Goal: Task Accomplishment & Management: Manage account settings

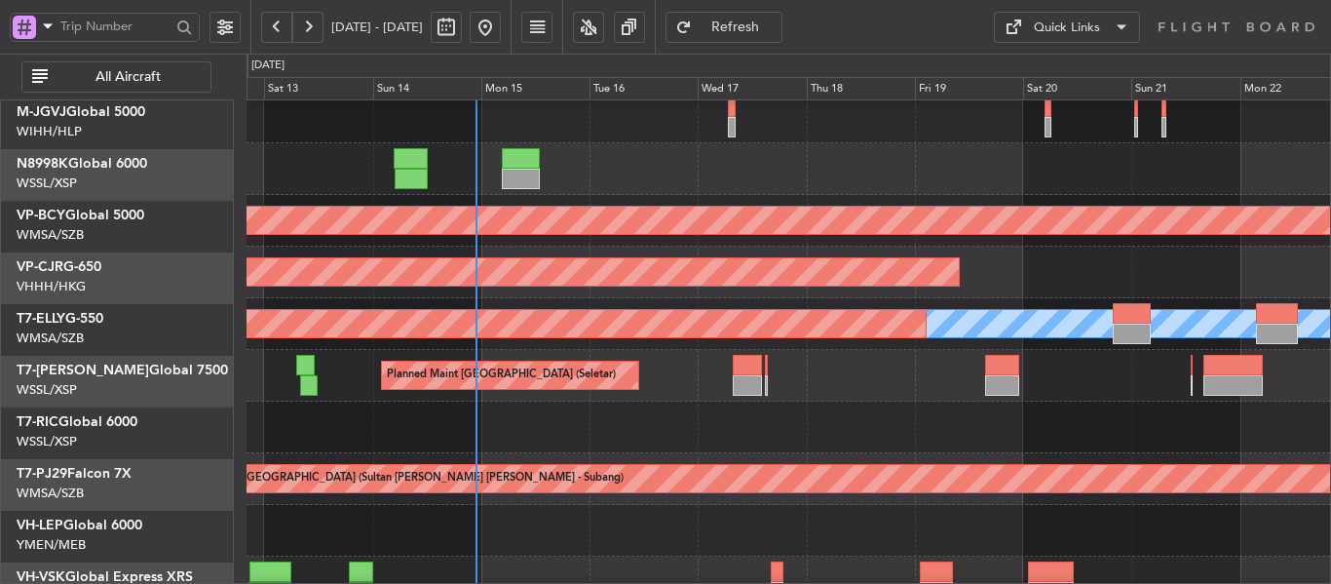
scroll to position [60, 0]
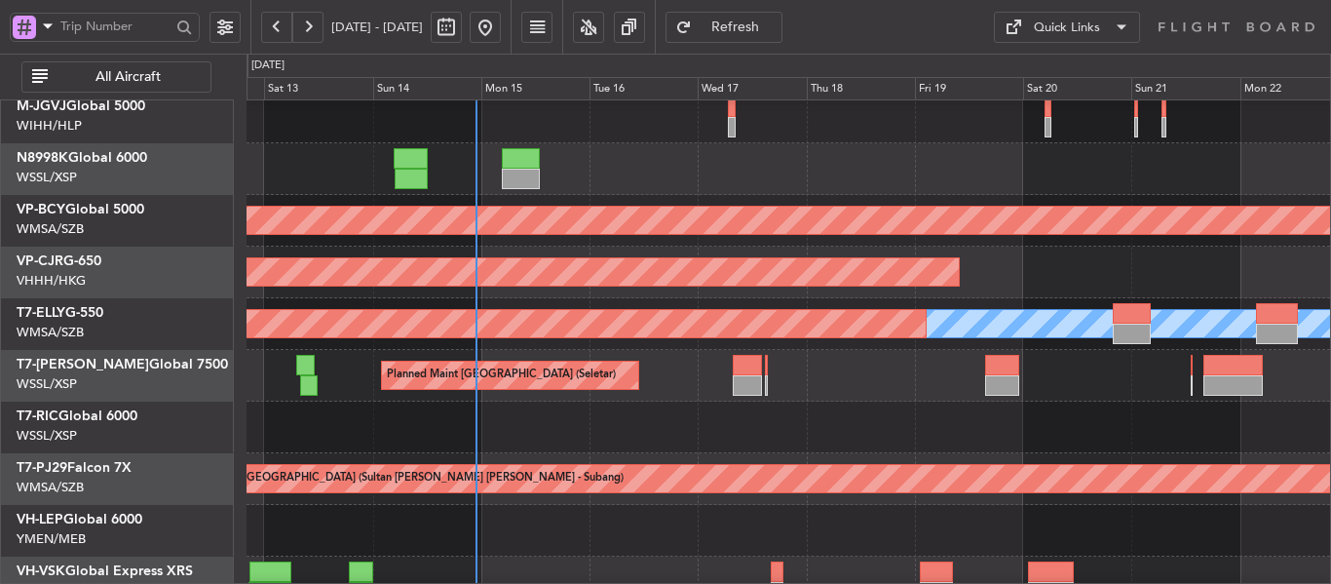
click at [661, 295] on div "Planned Maint [GEOGRAPHIC_DATA] ([GEOGRAPHIC_DATA] Intl)" at bounding box center [789, 273] width 1084 height 52
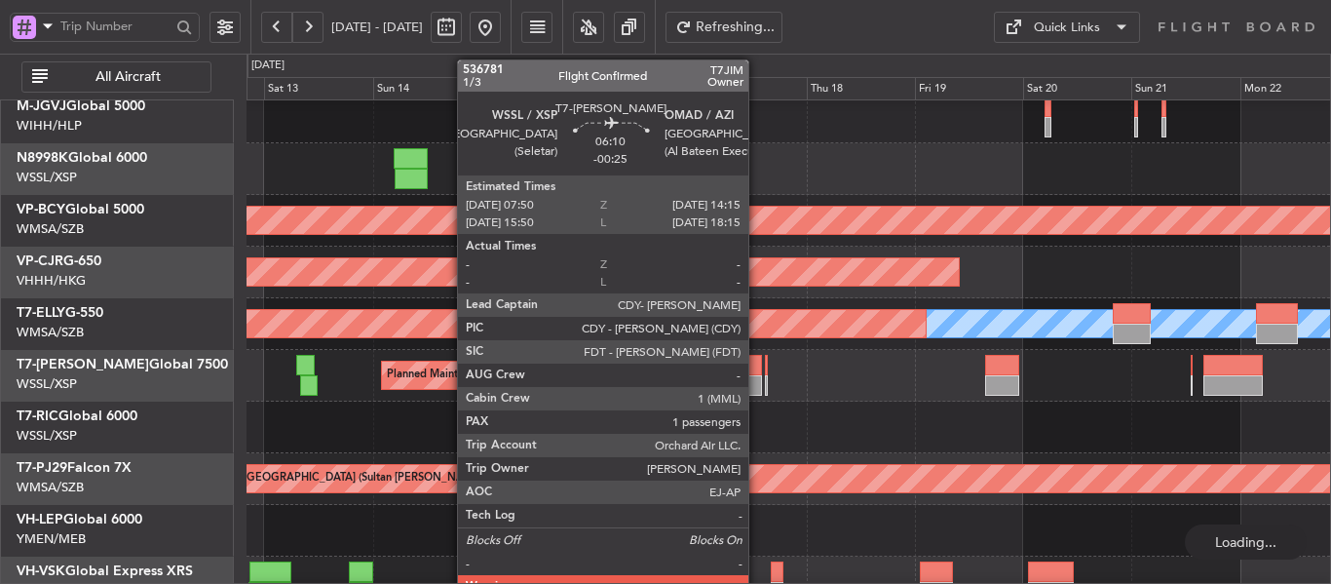
click at [757, 376] on div at bounding box center [747, 385] width 29 height 20
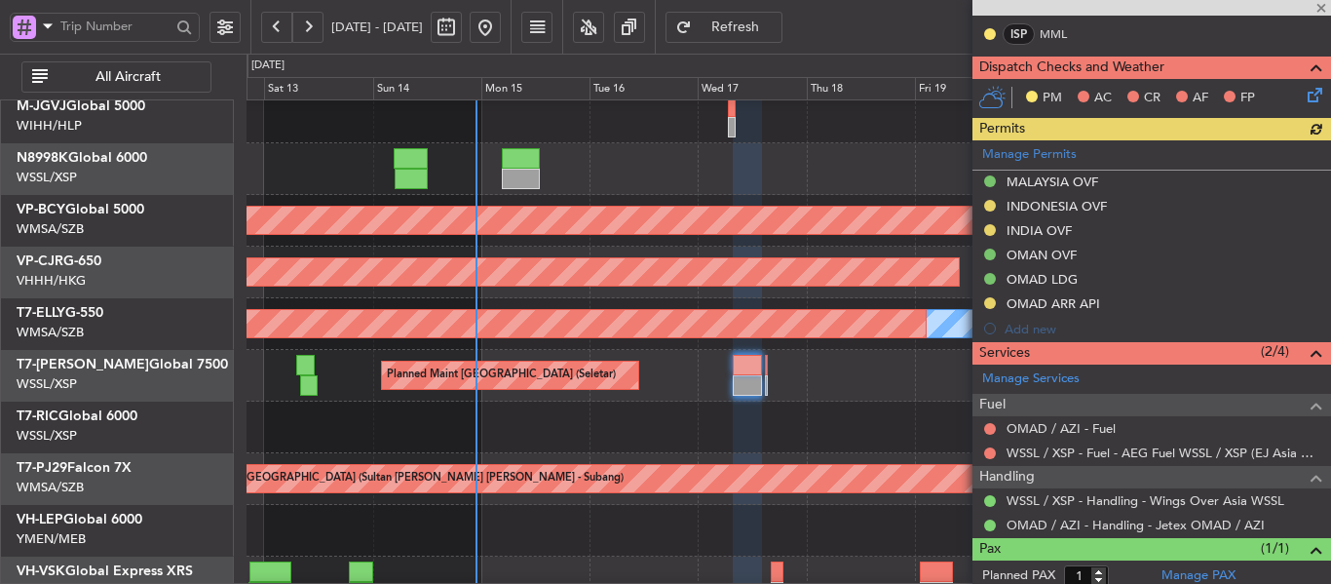
scroll to position [512, 0]
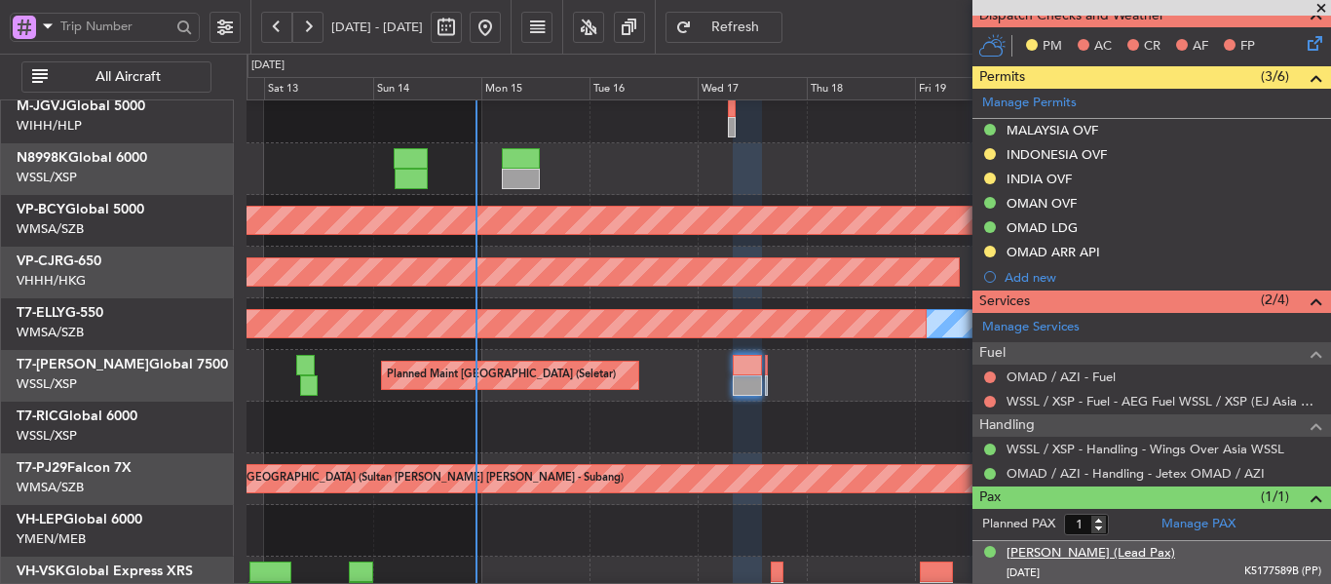
click at [1115, 554] on div "[PERSON_NAME] (Lead Pax)" at bounding box center [1091, 553] width 169 height 19
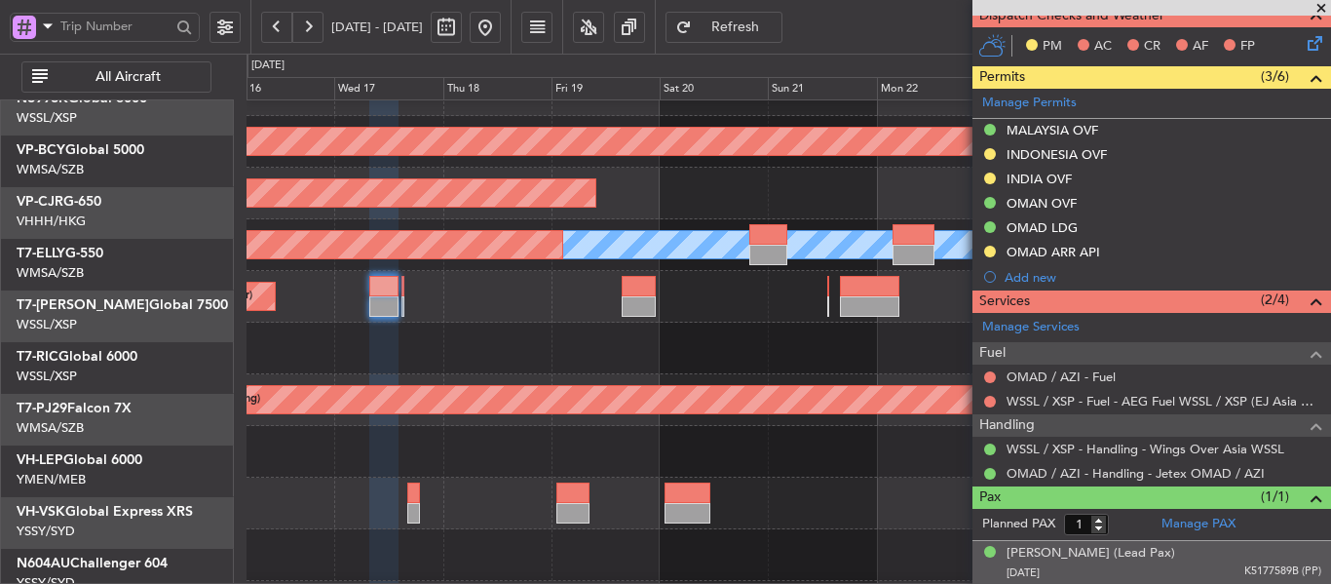
click at [456, 347] on div at bounding box center [789, 349] width 1084 height 52
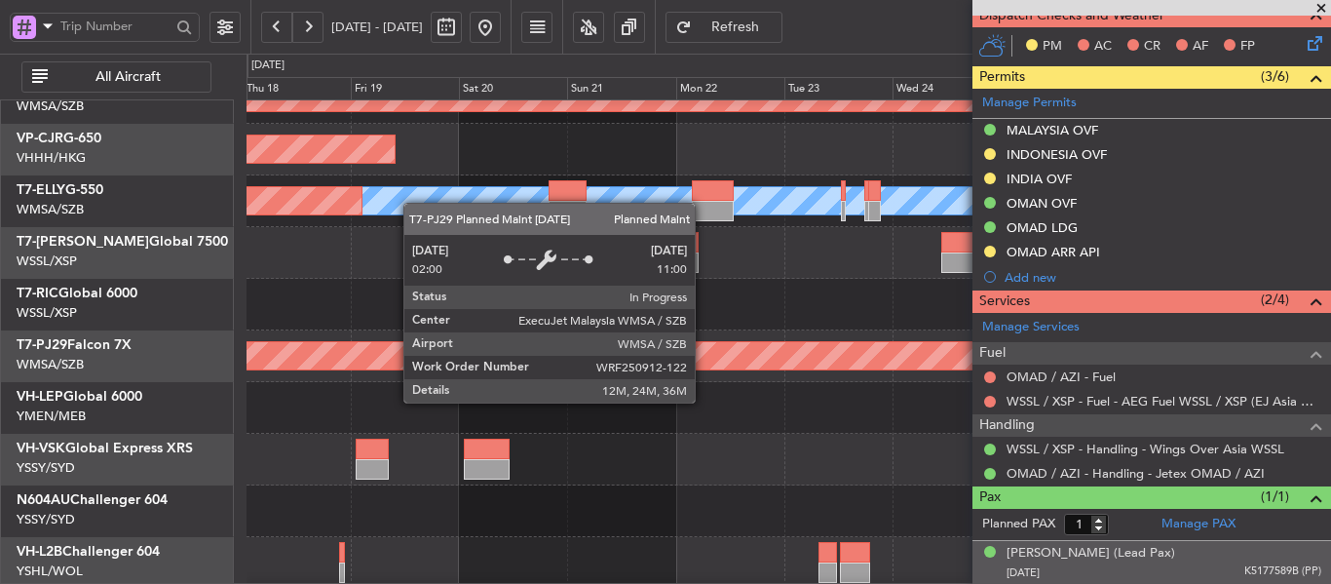
click at [487, 353] on div "Planned Maint [GEOGRAPHIC_DATA] (Sultan [PERSON_NAME] [PERSON_NAME] - Subang)" at bounding box center [1006, 355] width 2812 height 27
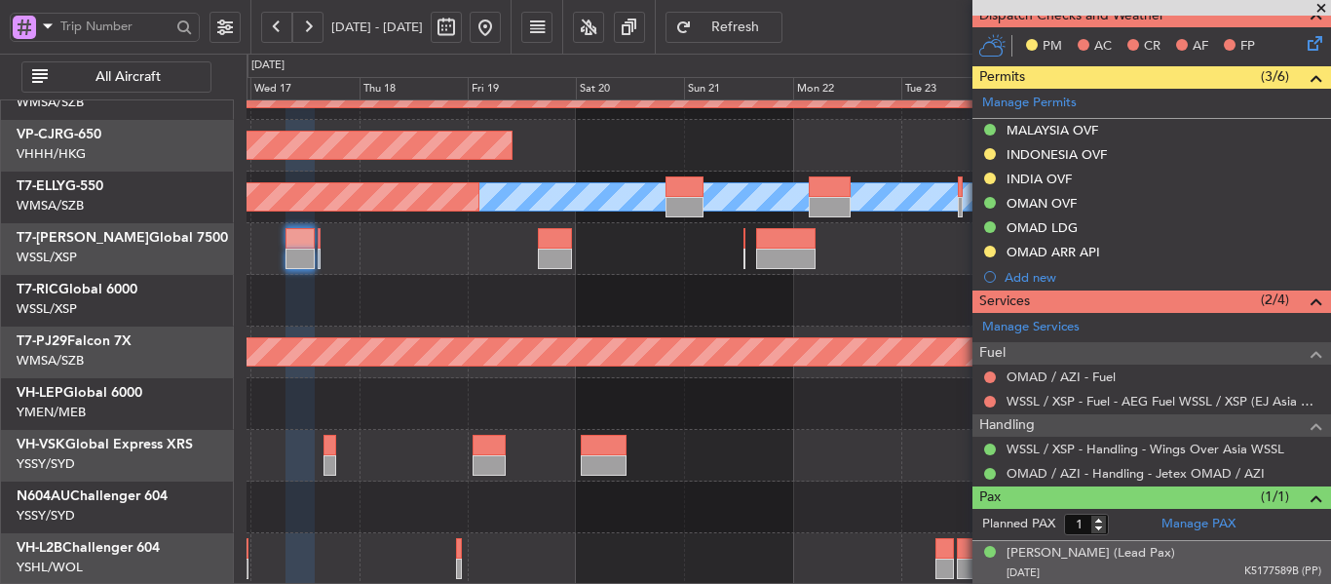
click at [756, 433] on div "Unplanned Maint [GEOGRAPHIC_DATA] (Sultan [PERSON_NAME] [PERSON_NAME] - Subang)…" at bounding box center [789, 248] width 1084 height 671
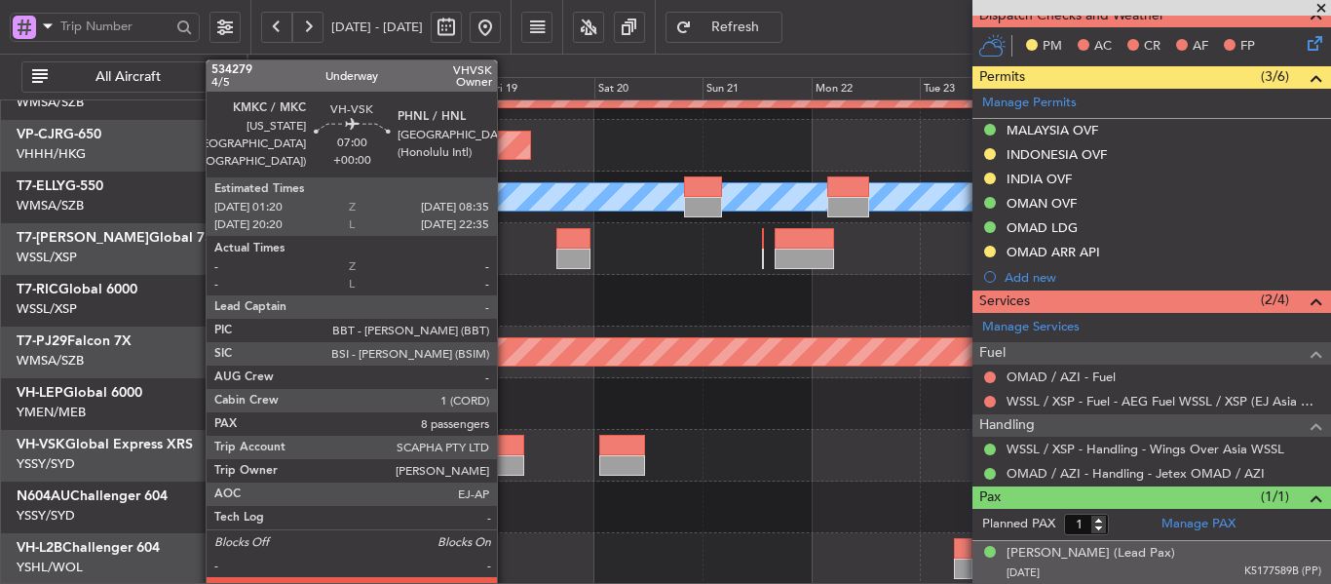
click at [505, 451] on div at bounding box center [507, 445] width 33 height 20
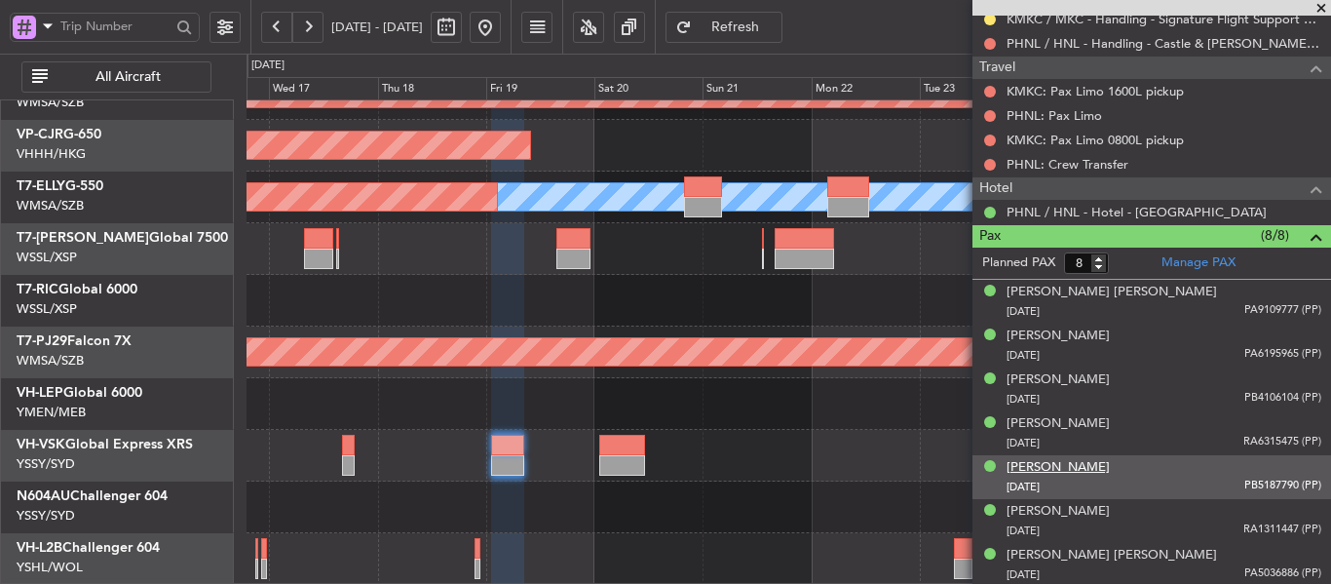
scroll to position [792, 0]
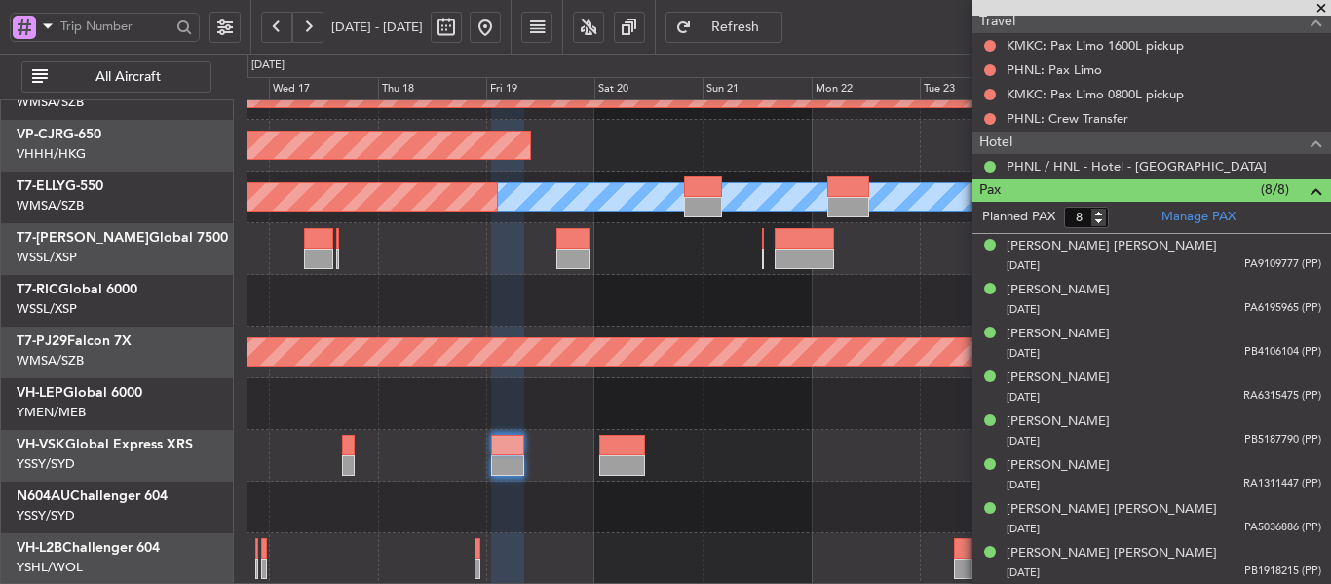
click at [1075, 154] on div "PHNL / HNL - Hotel - [GEOGRAPHIC_DATA]" at bounding box center [1152, 166] width 359 height 24
click at [1072, 166] on link "PHNL / HNL - Hotel - [GEOGRAPHIC_DATA]" at bounding box center [1137, 166] width 260 height 17
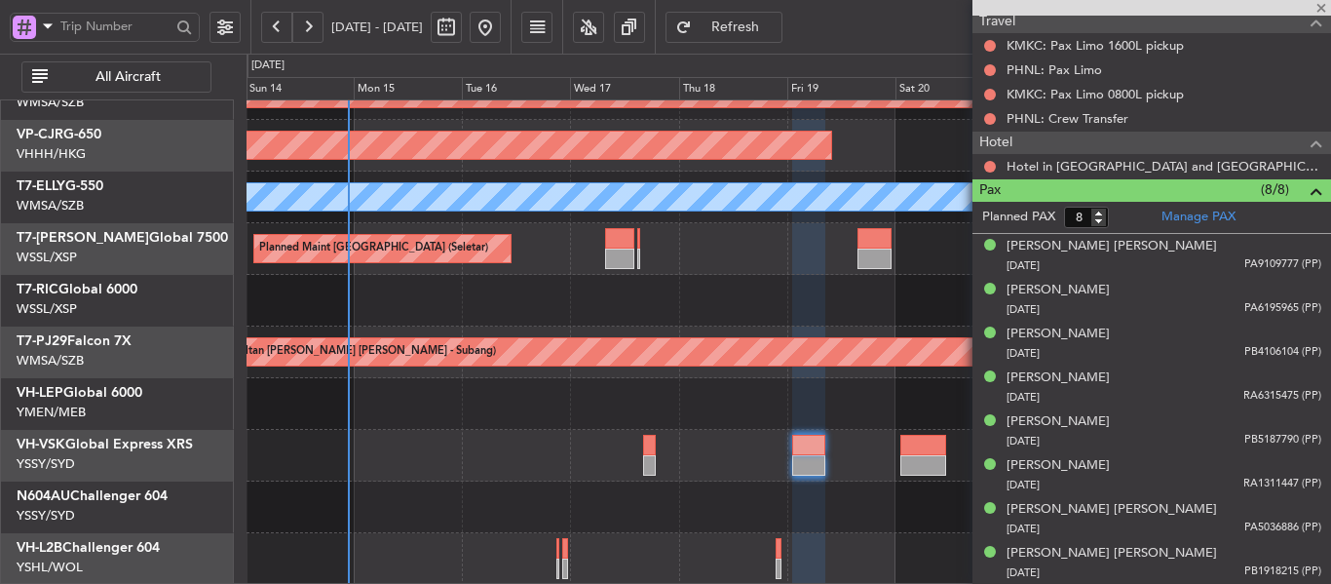
click at [729, 408] on div at bounding box center [789, 404] width 1084 height 52
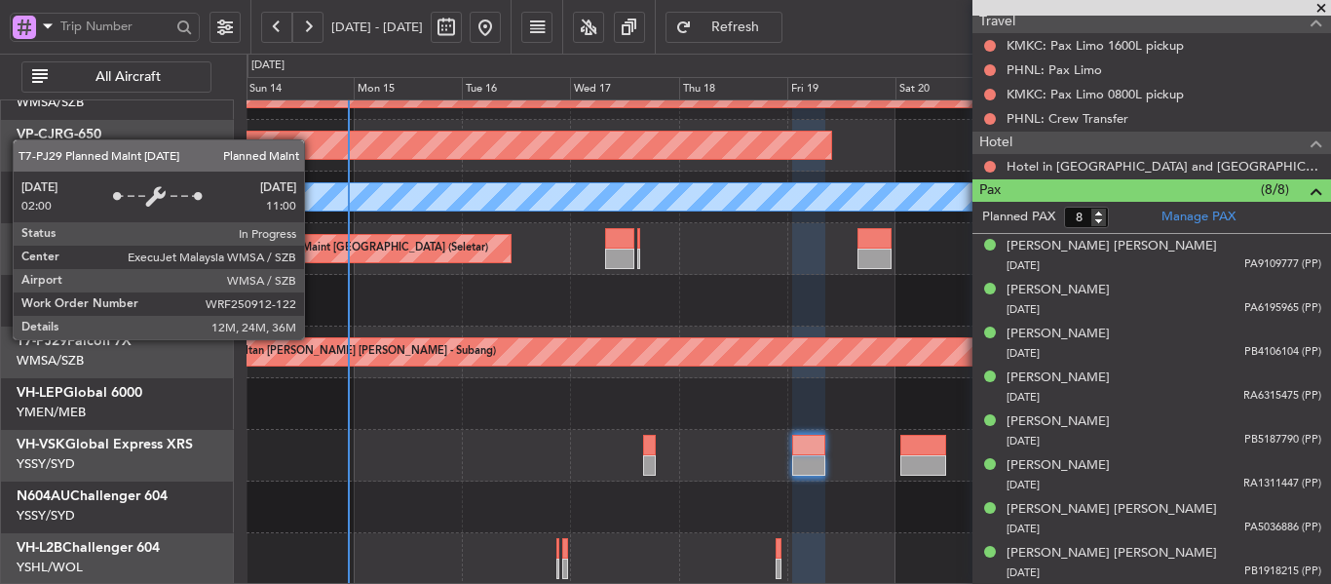
scroll to position [0, 0]
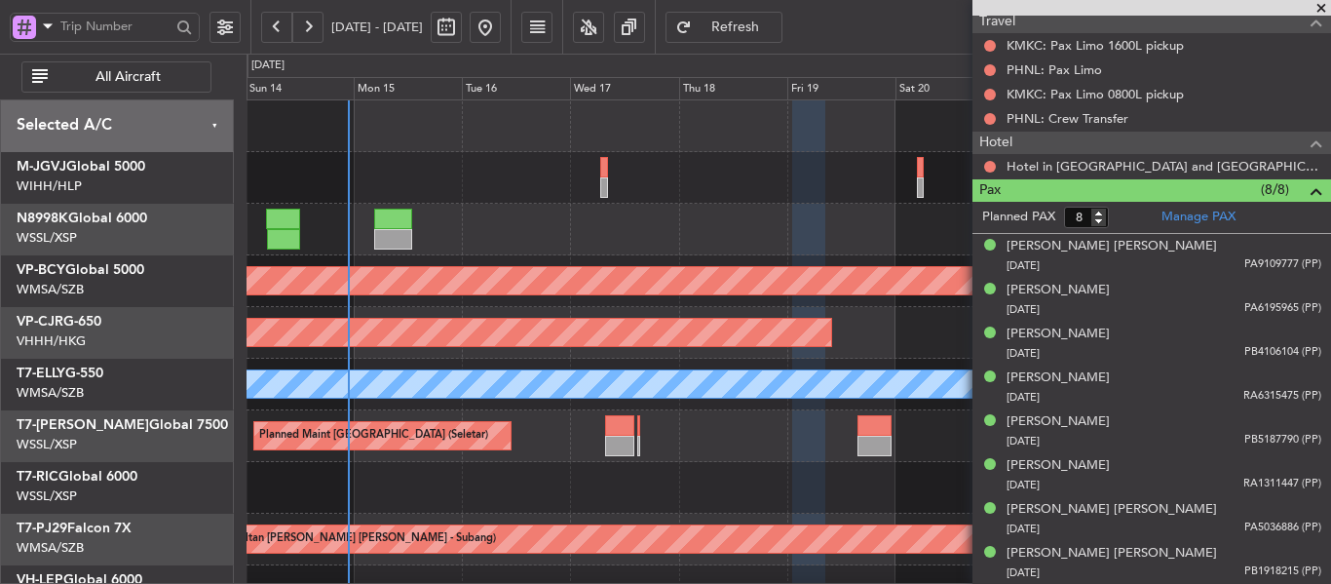
click at [1320, 5] on span at bounding box center [1321, 9] width 19 height 18
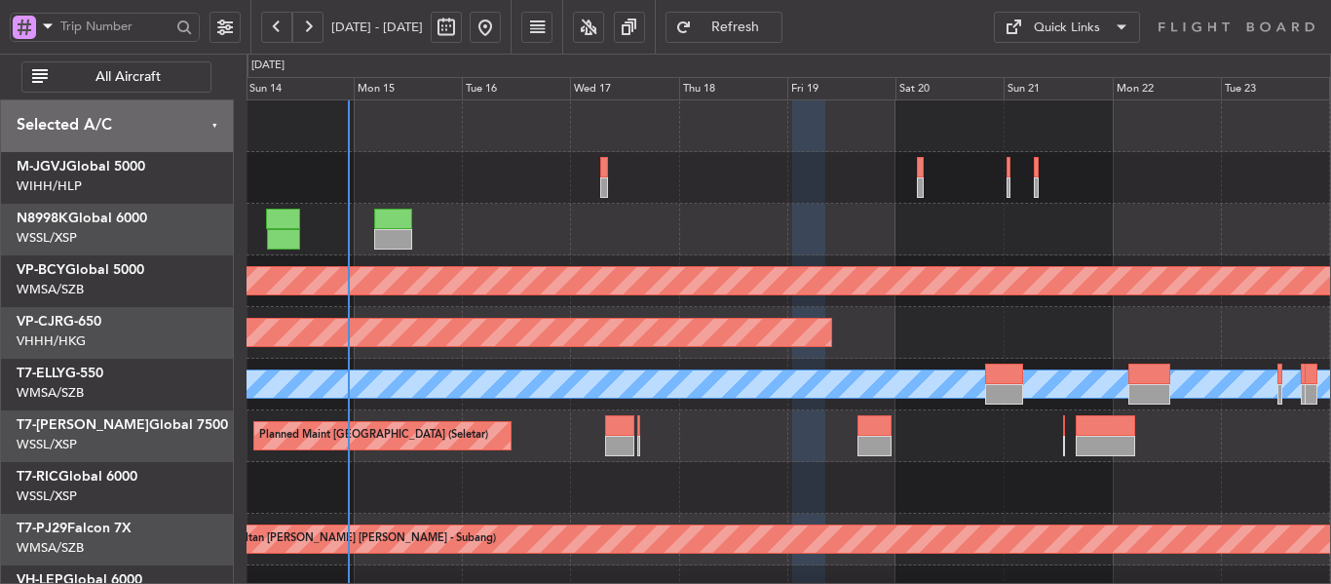
type input "0"
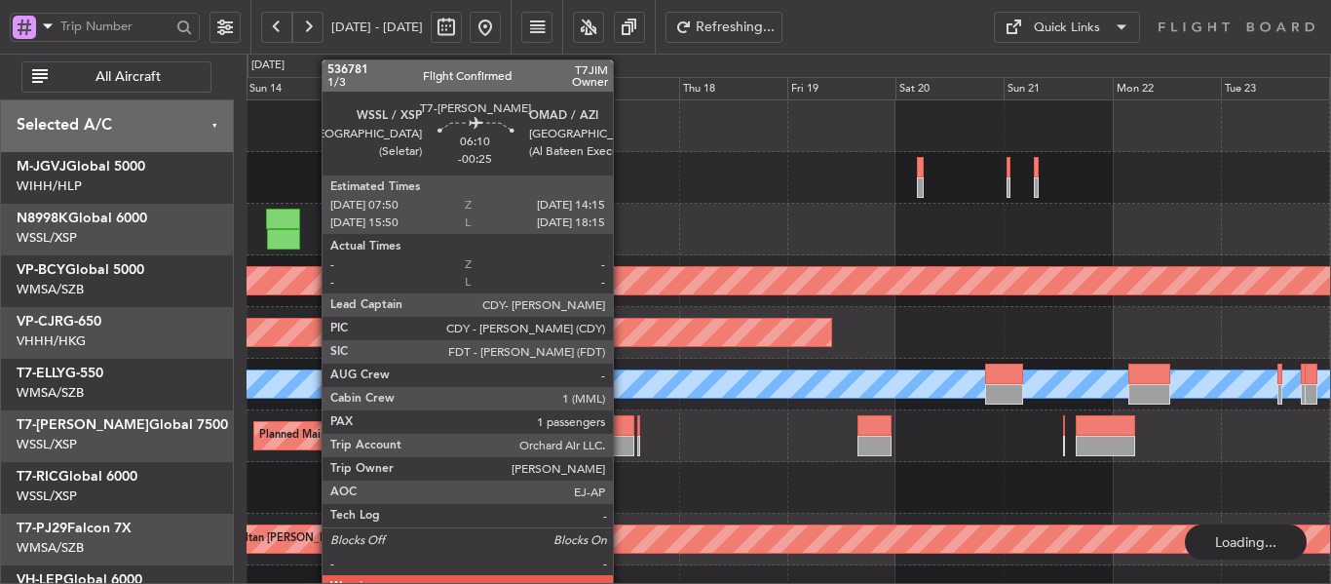
click at [622, 440] on div at bounding box center [619, 446] width 29 height 20
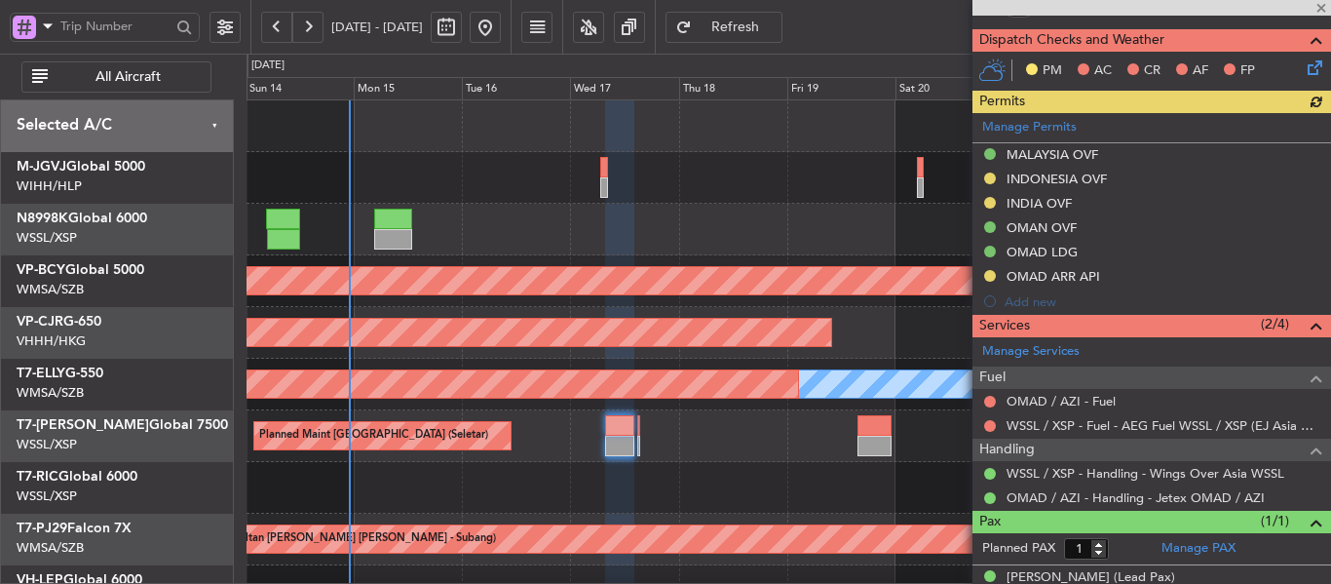
scroll to position [512, 0]
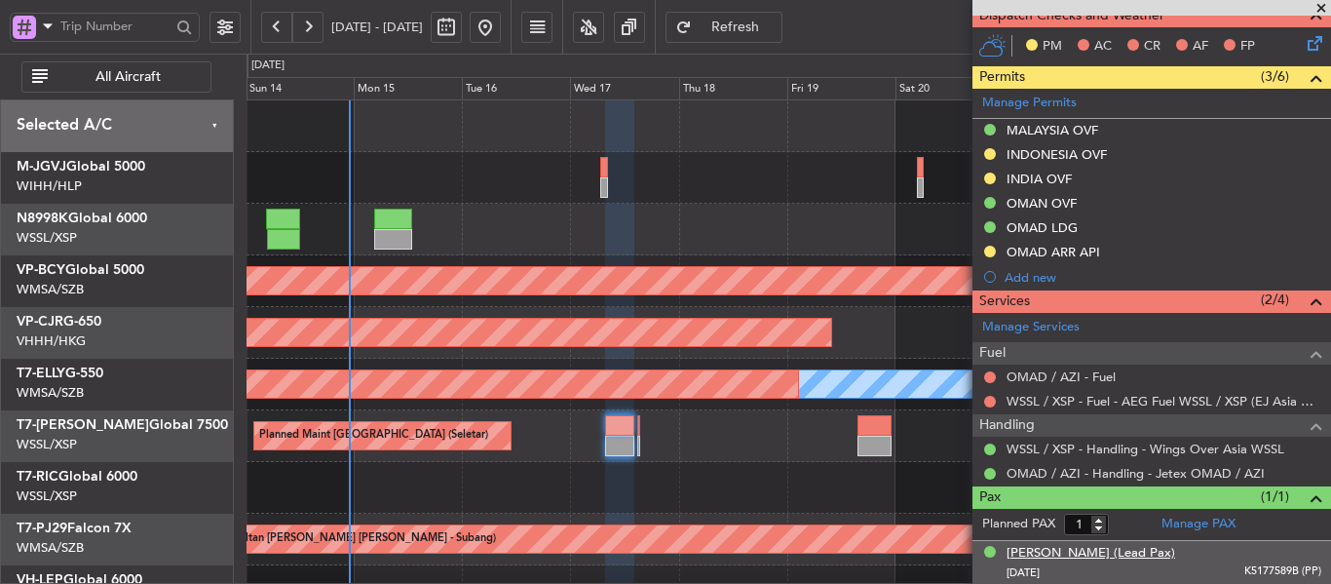
click at [1118, 554] on div "Sudarshan Venu (Lead Pax)" at bounding box center [1091, 553] width 169 height 19
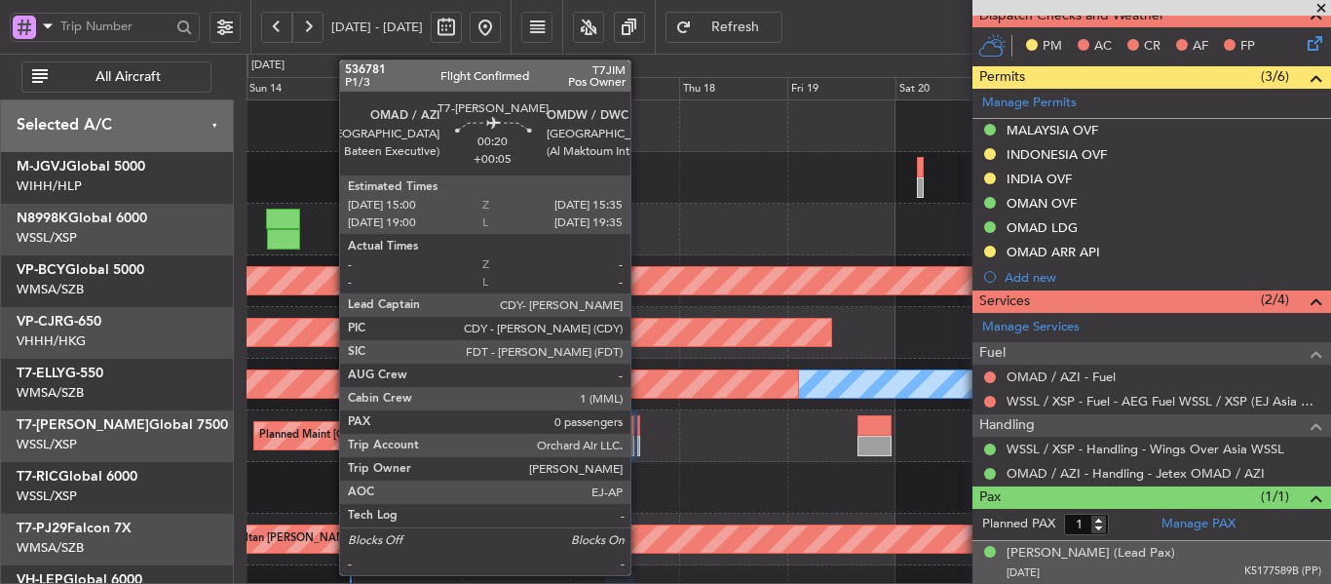
click at [639, 427] on div at bounding box center [638, 425] width 3 height 20
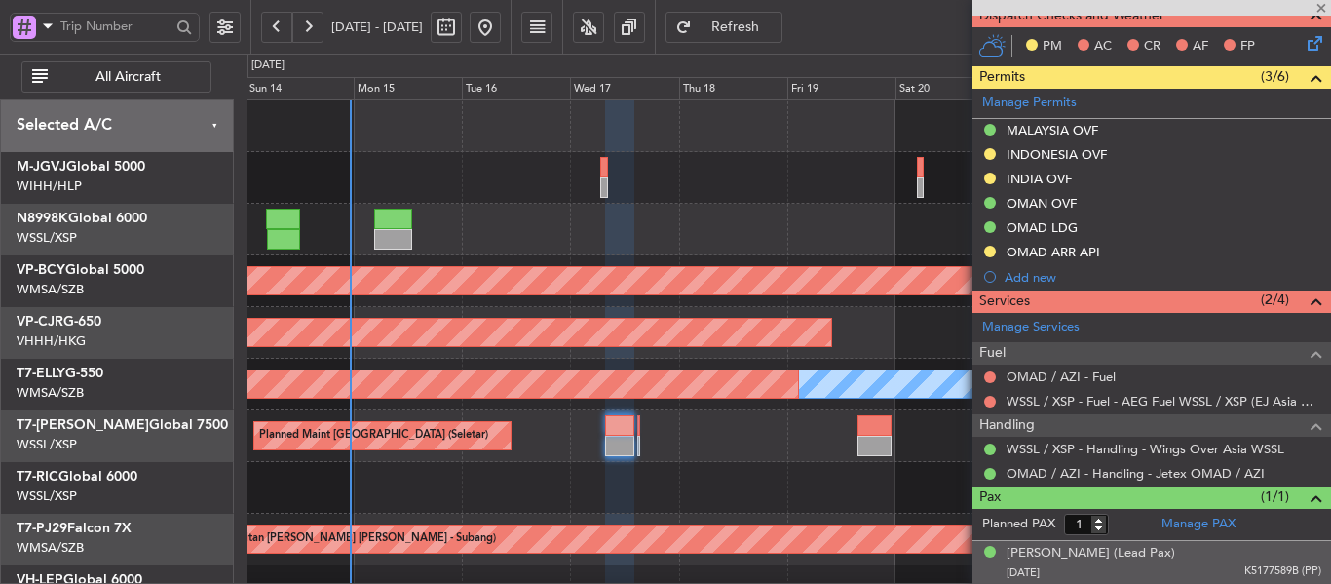
type input "+00:05"
type input "0"
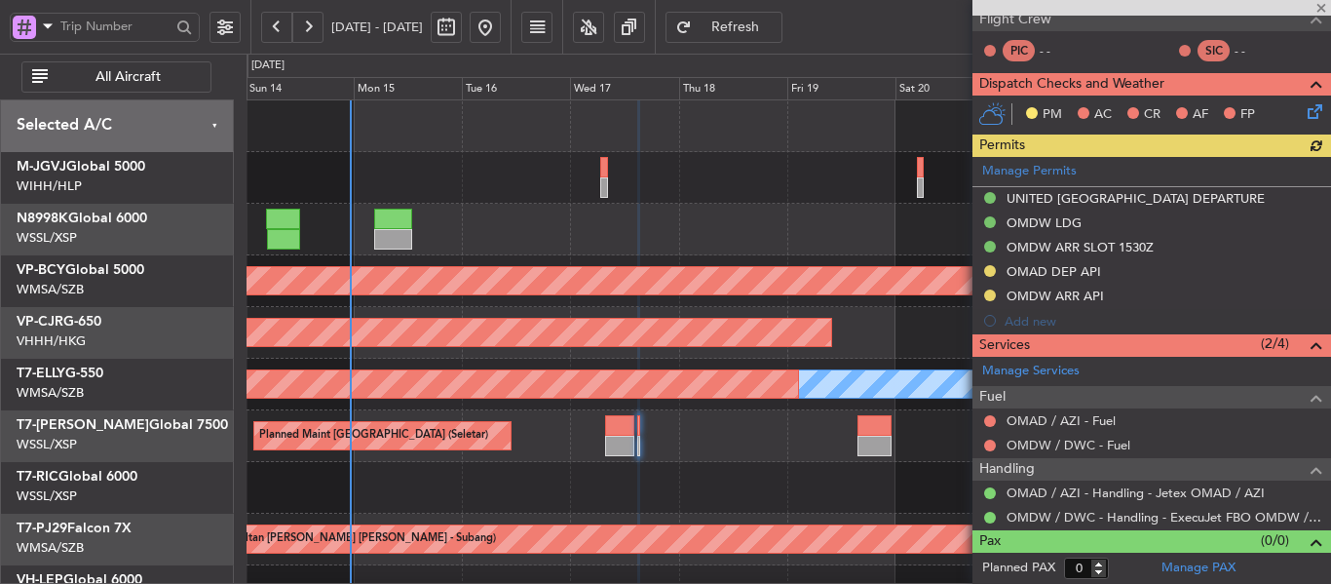
scroll to position [395, 0]
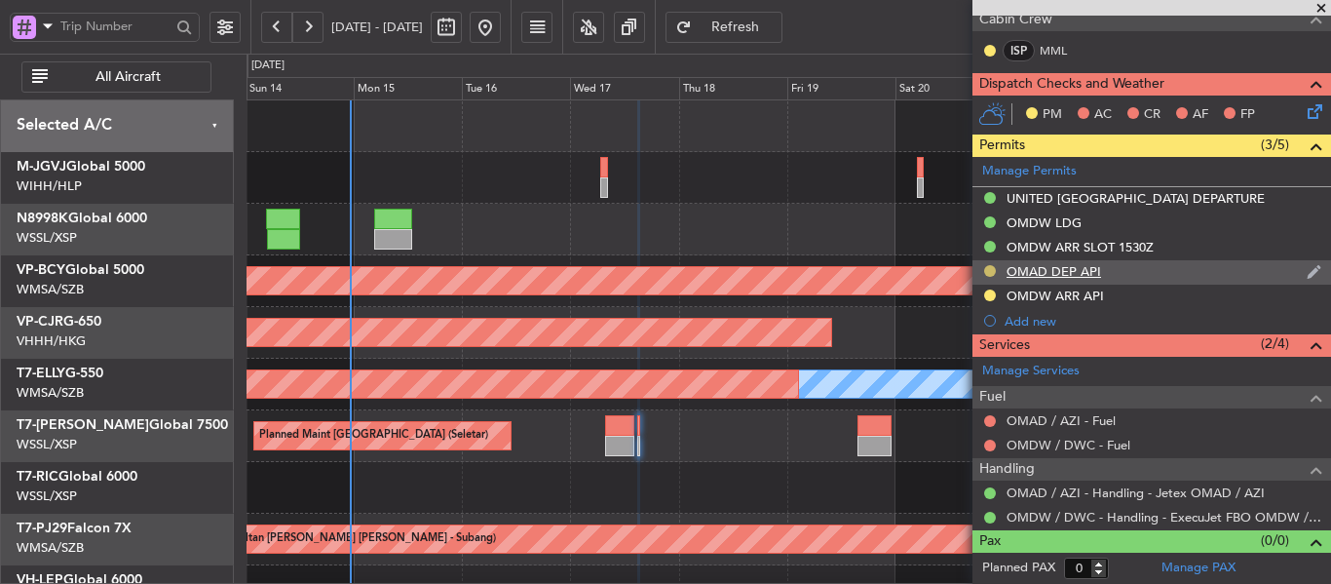
click at [992, 271] on button at bounding box center [990, 271] width 12 height 12
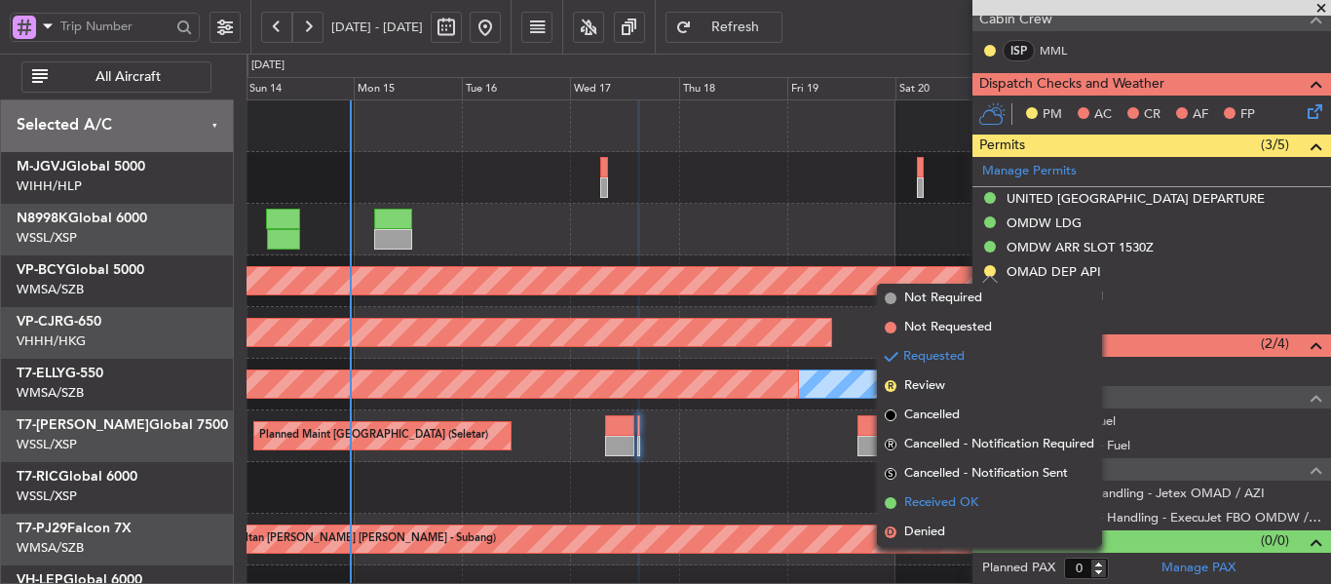
click at [890, 504] on span at bounding box center [891, 503] width 12 height 12
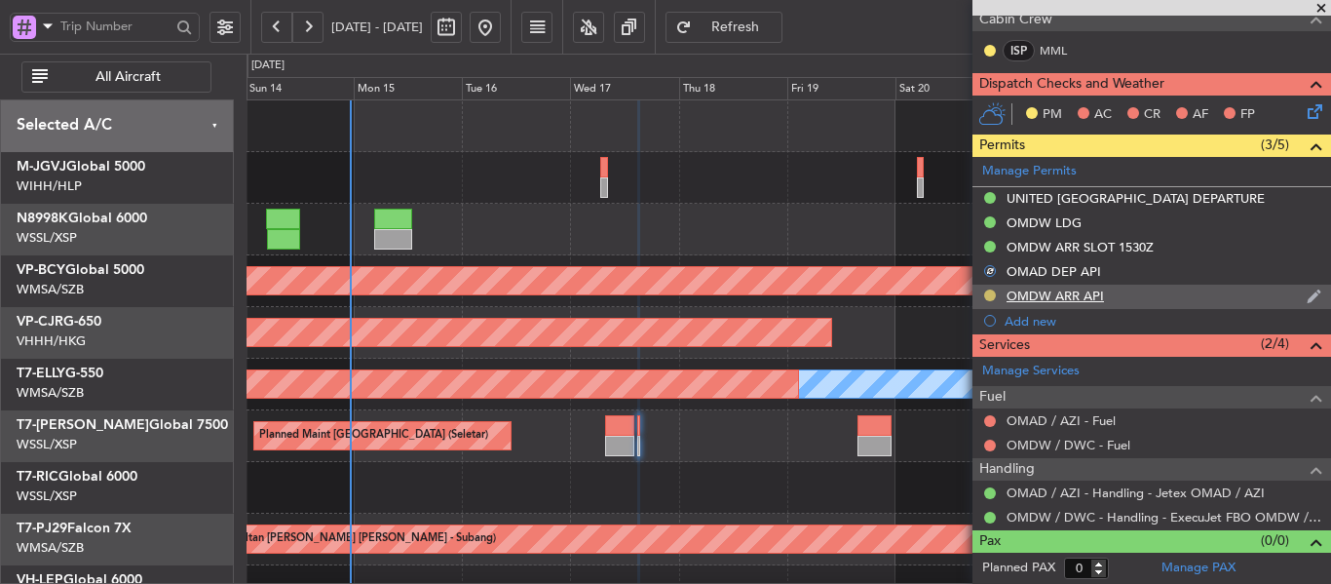
click at [992, 294] on button at bounding box center [990, 295] width 12 height 12
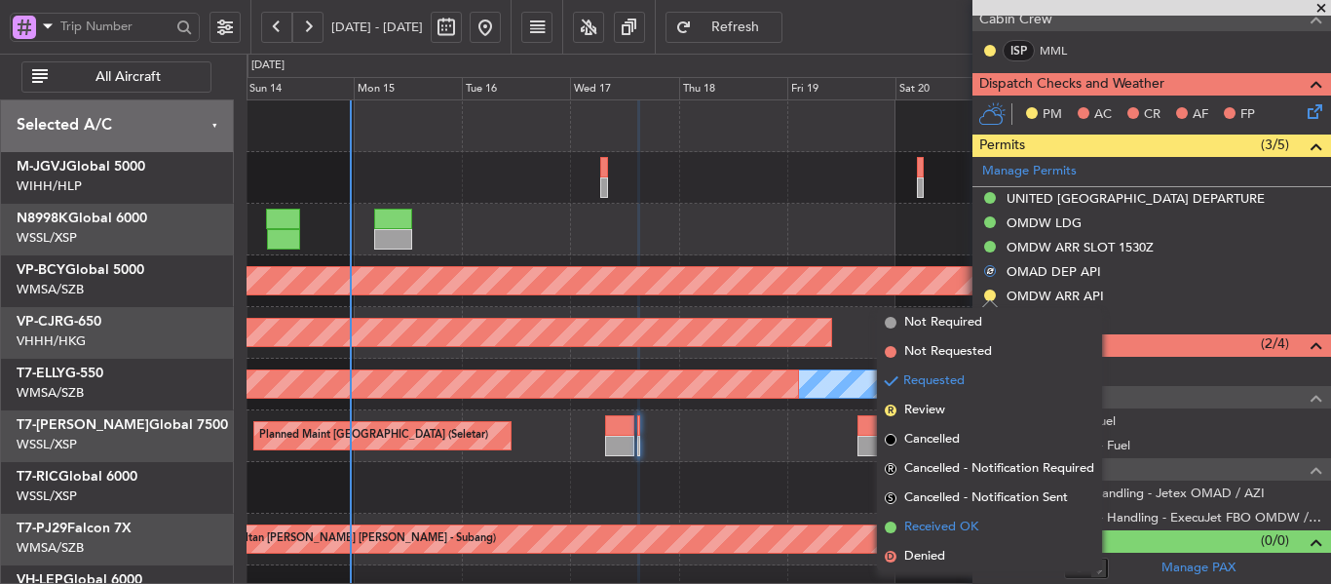
click at [889, 527] on span at bounding box center [891, 527] width 12 height 12
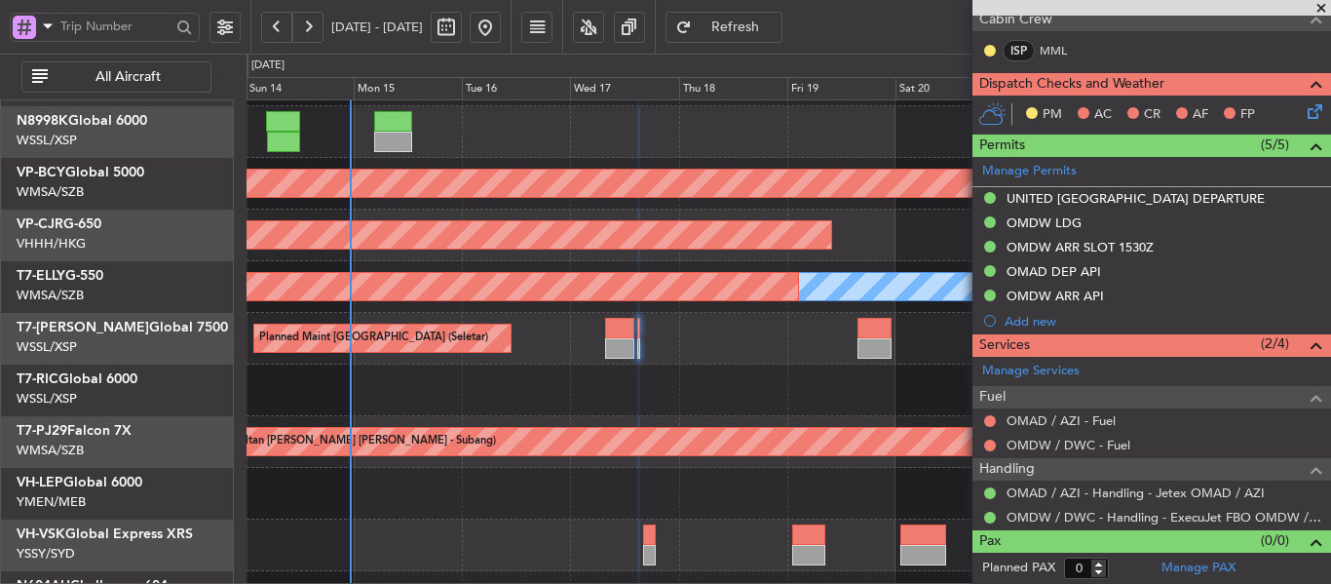
scroll to position [187, 0]
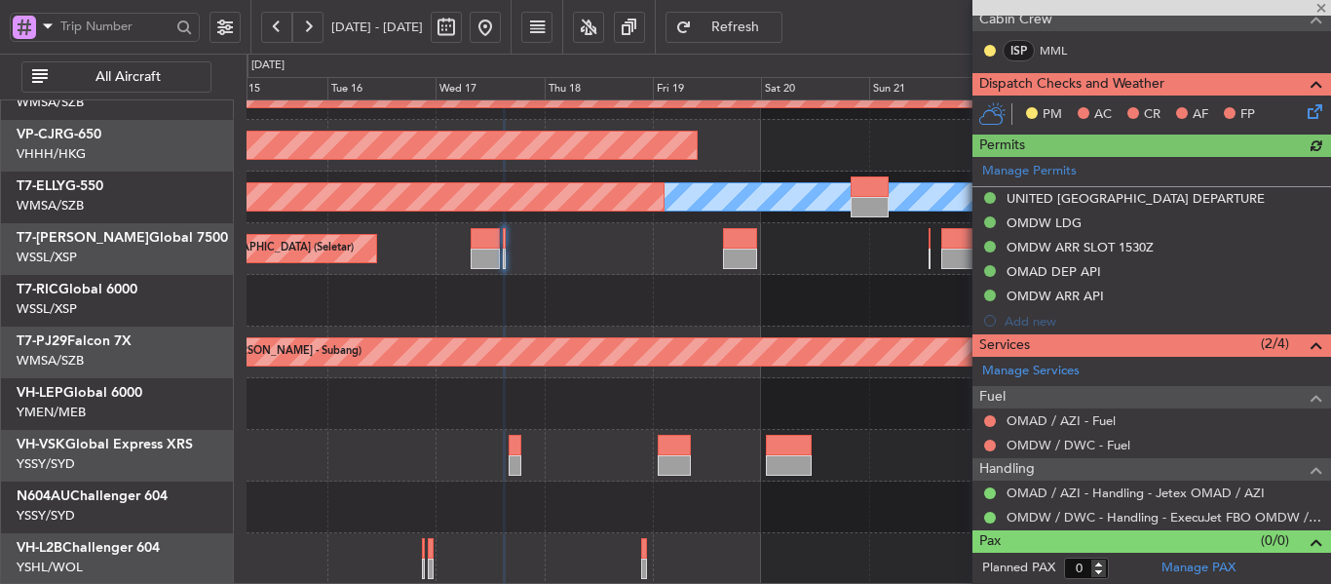
click at [699, 465] on div "Unplanned Maint Kuala Lumpur (Sultan Abdul Aziz Shah - Subang) Planned Maint Ho…" at bounding box center [789, 248] width 1084 height 671
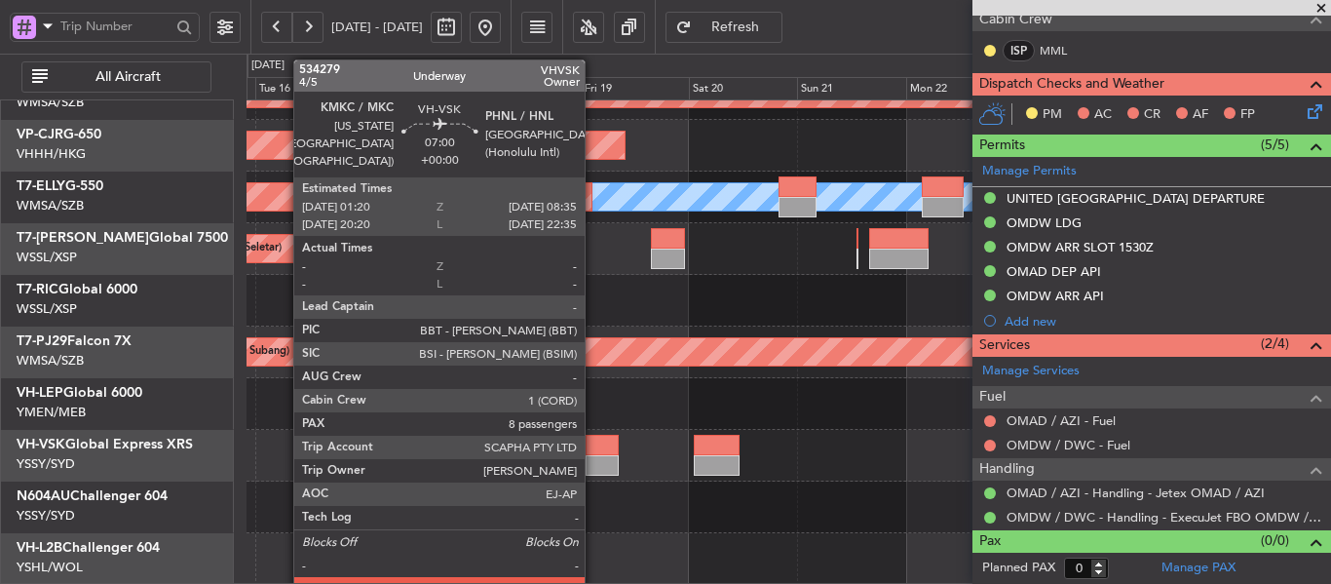
click at [593, 453] on div at bounding box center [602, 445] width 33 height 20
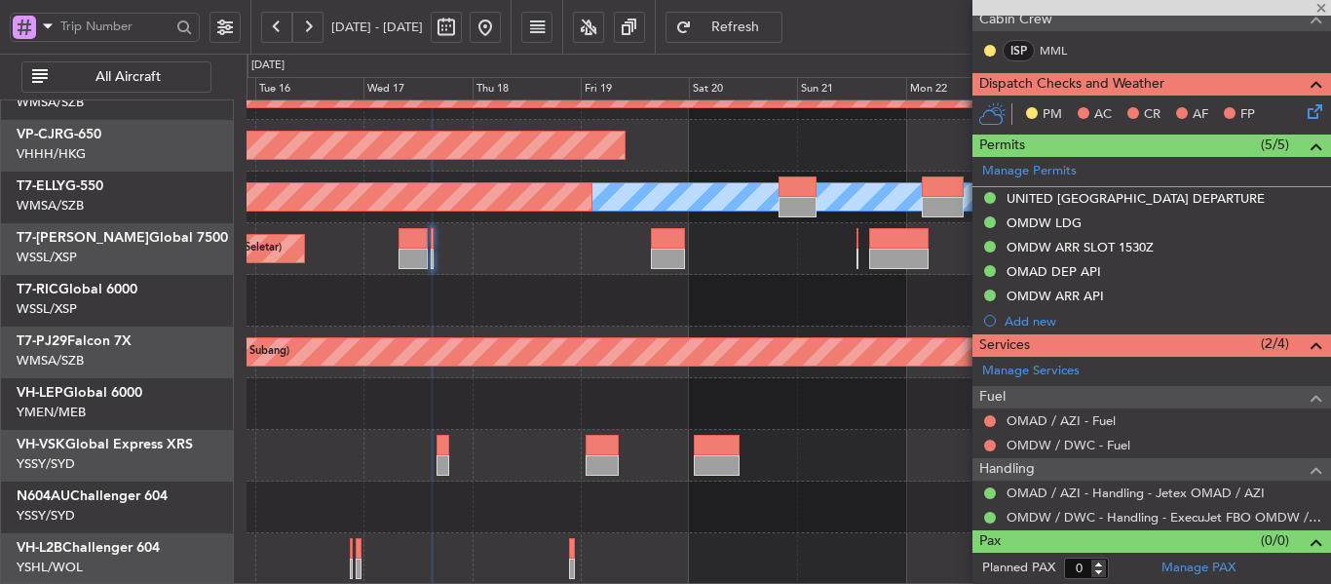
type input "8"
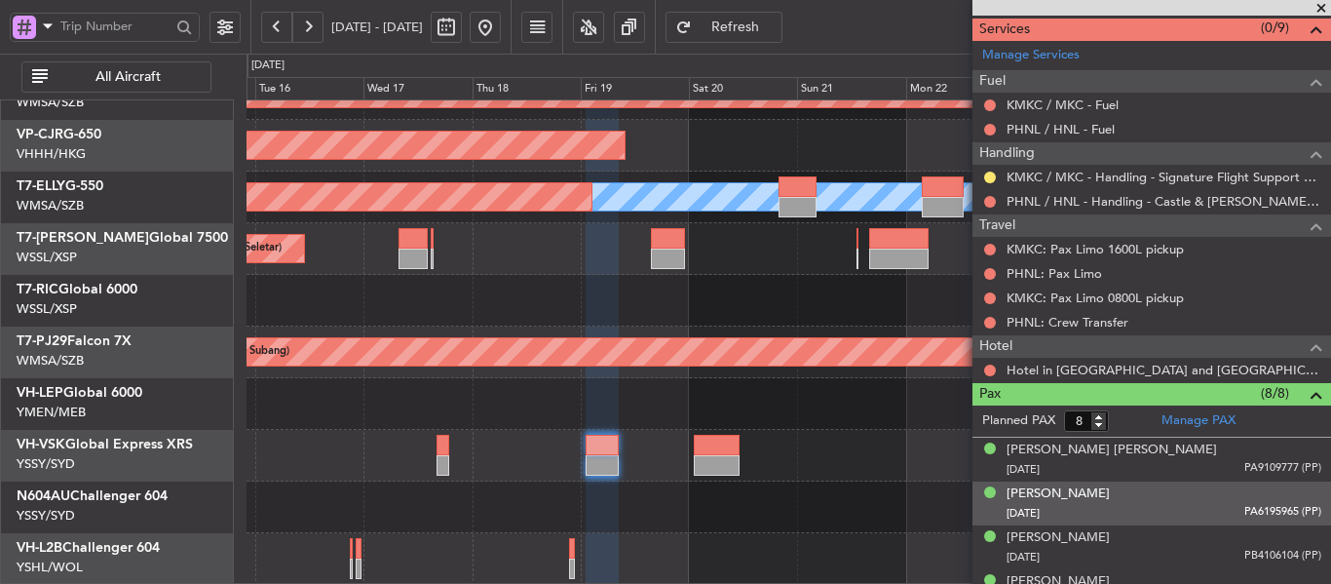
scroll to position [590, 0]
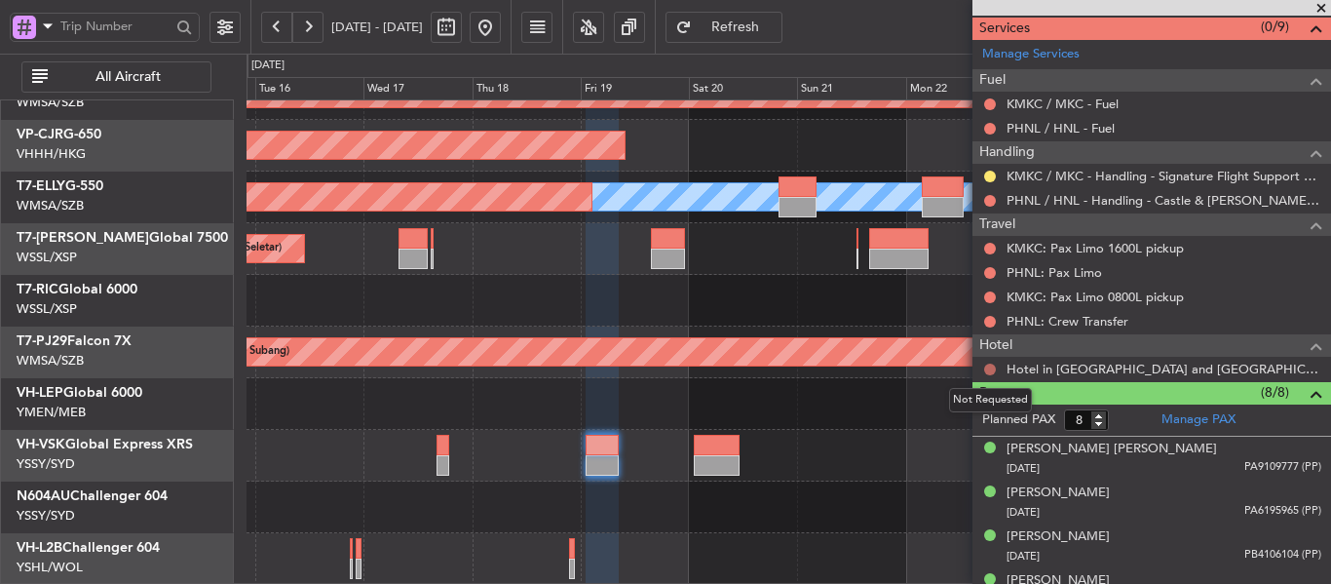
click at [988, 365] on button at bounding box center [990, 369] width 12 height 12
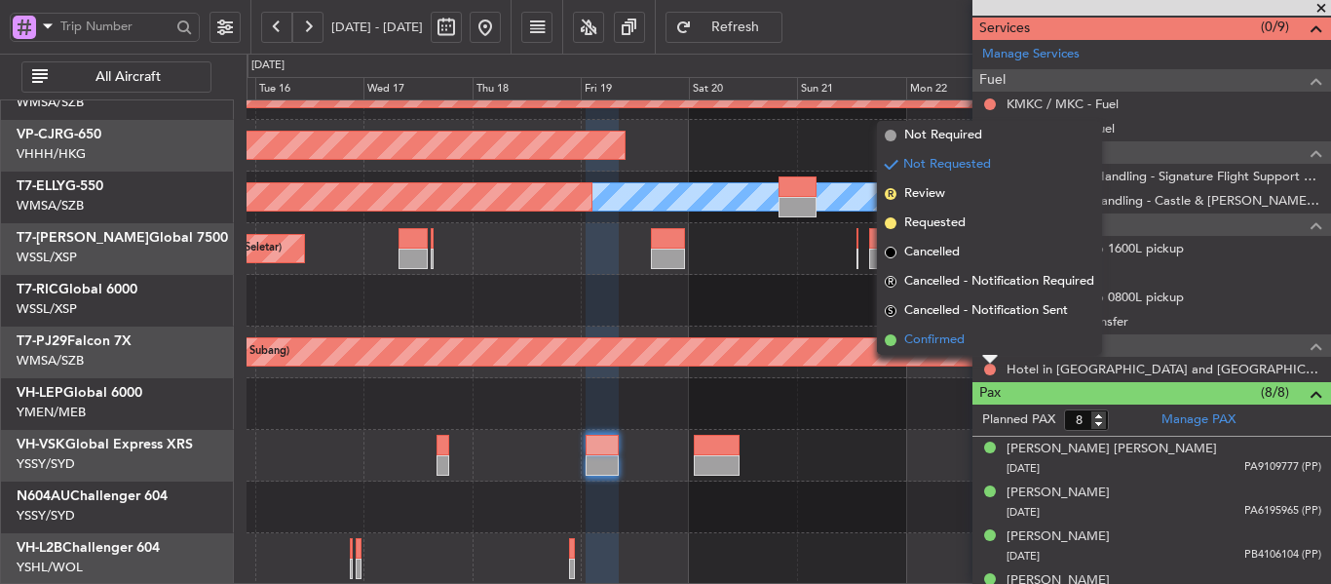
click at [891, 340] on span at bounding box center [891, 340] width 12 height 12
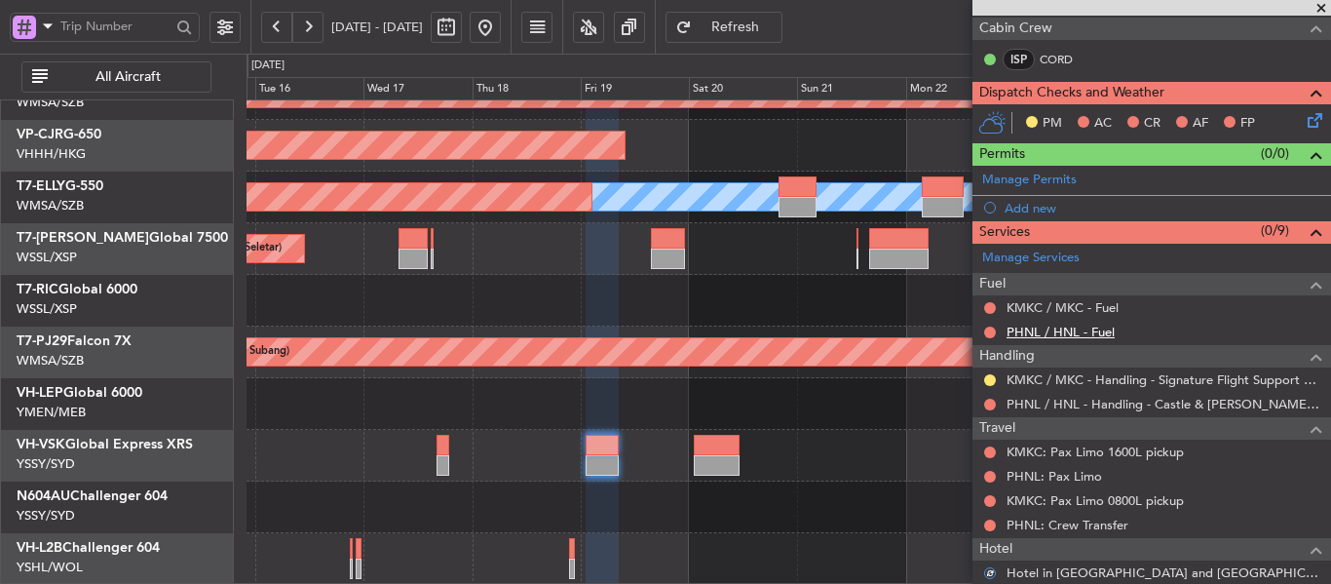
scroll to position [492, 0]
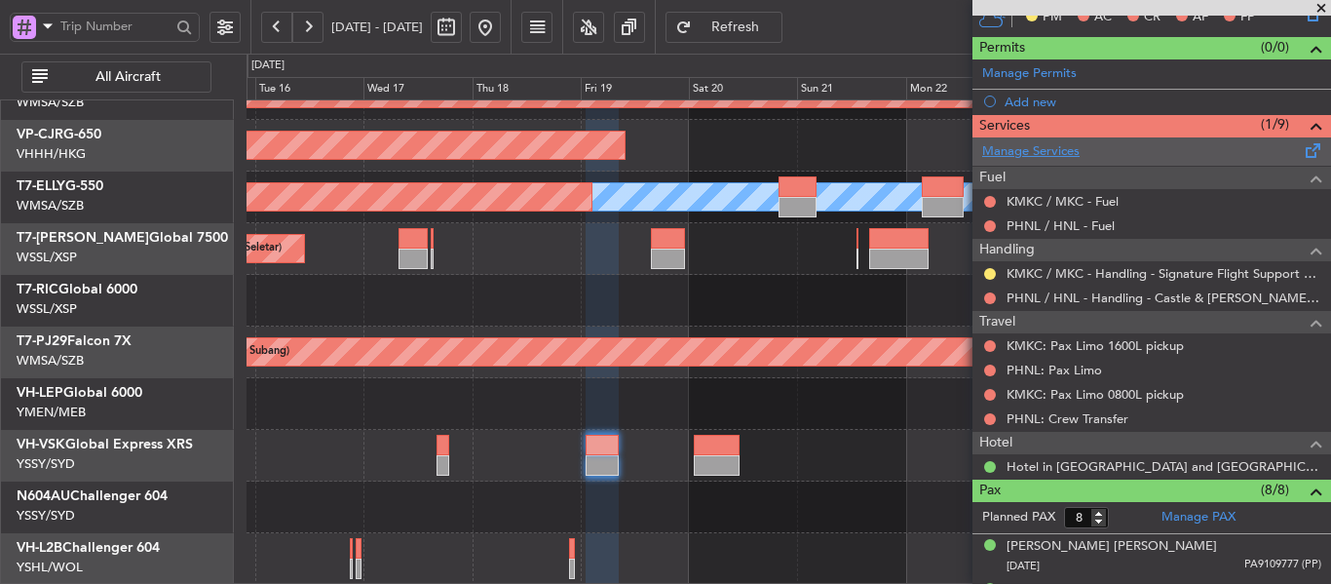
click at [1028, 154] on link "Manage Services" at bounding box center [1030, 151] width 97 height 19
click at [759, 30] on span "Refresh" at bounding box center [736, 27] width 80 height 14
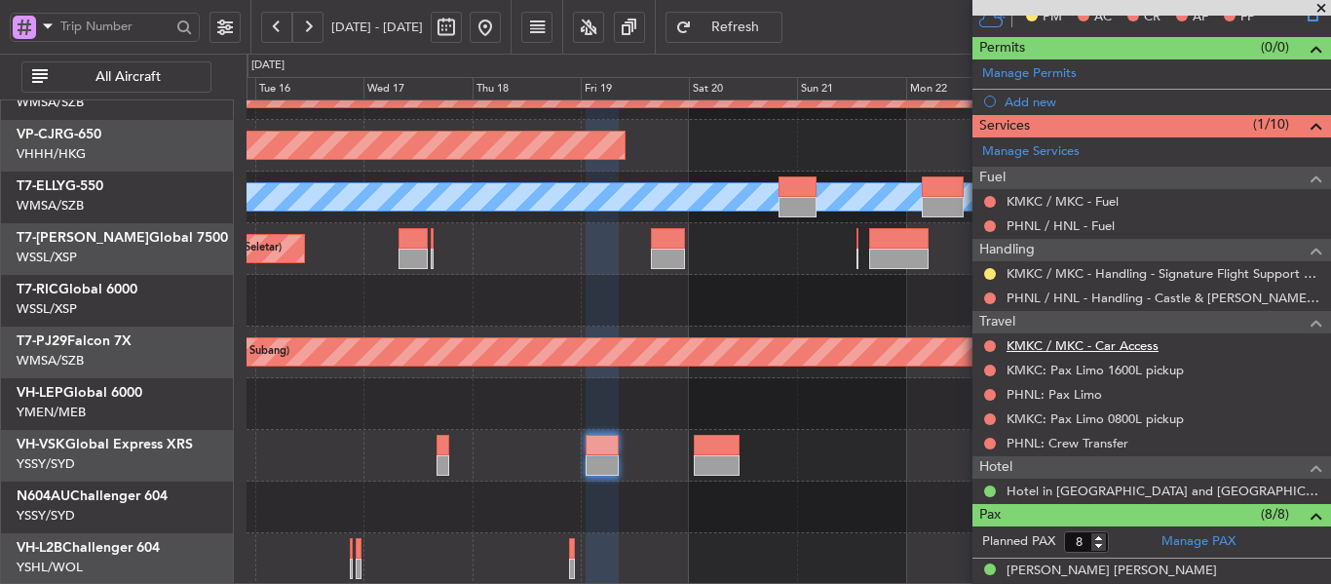
click at [1084, 339] on link "KMKC / MKC - Car Access" at bounding box center [1083, 345] width 152 height 17
click at [769, 28] on span "Refresh" at bounding box center [736, 27] width 80 height 14
click at [1050, 24] on span "PM" at bounding box center [1052, 17] width 19 height 19
click at [990, 276] on button at bounding box center [990, 274] width 12 height 12
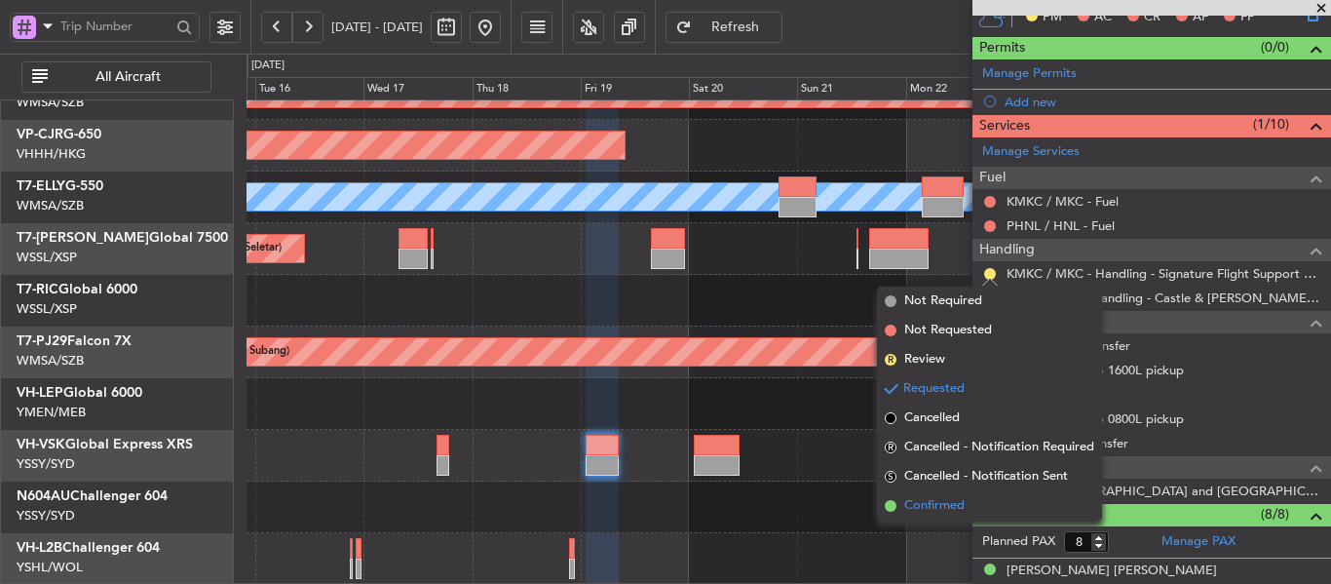
click at [885, 505] on span at bounding box center [891, 506] width 12 height 12
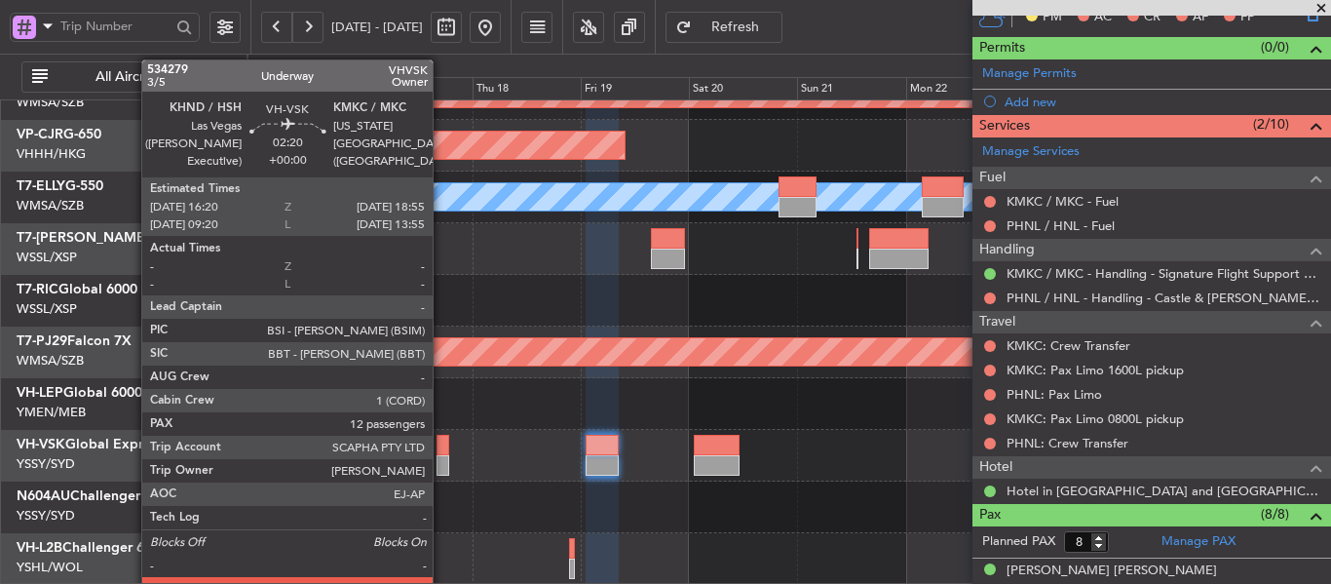
click at [441, 453] on div at bounding box center [443, 445] width 12 height 20
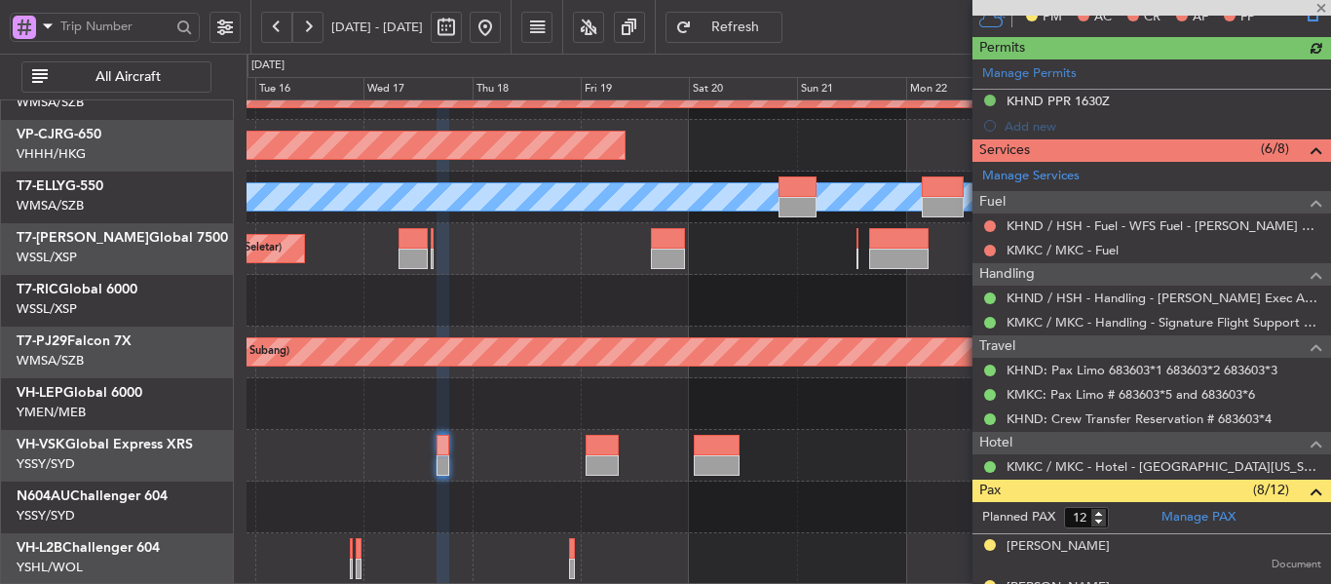
scroll to position [590, 0]
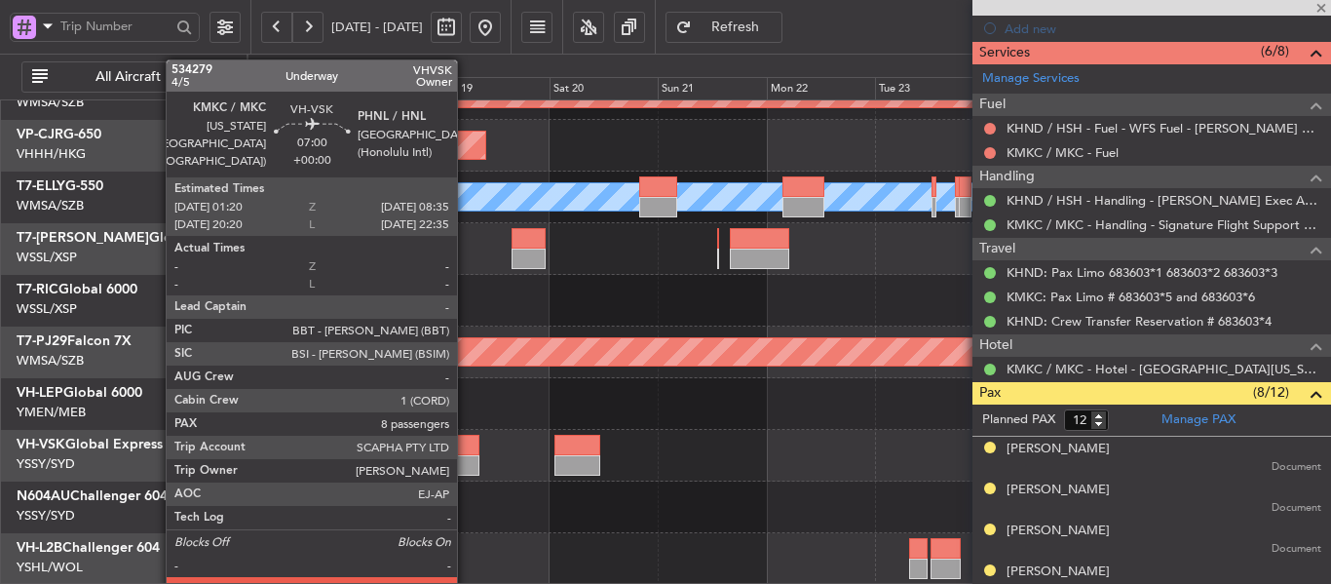
click at [466, 459] on div at bounding box center [462, 465] width 33 height 20
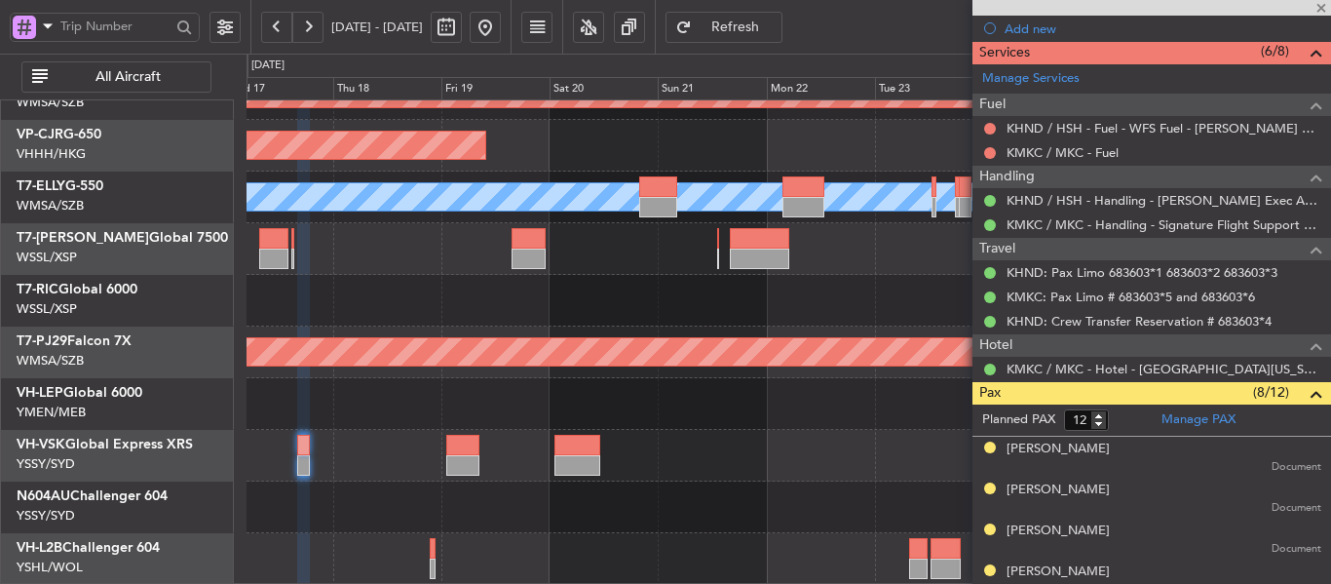
type input "8"
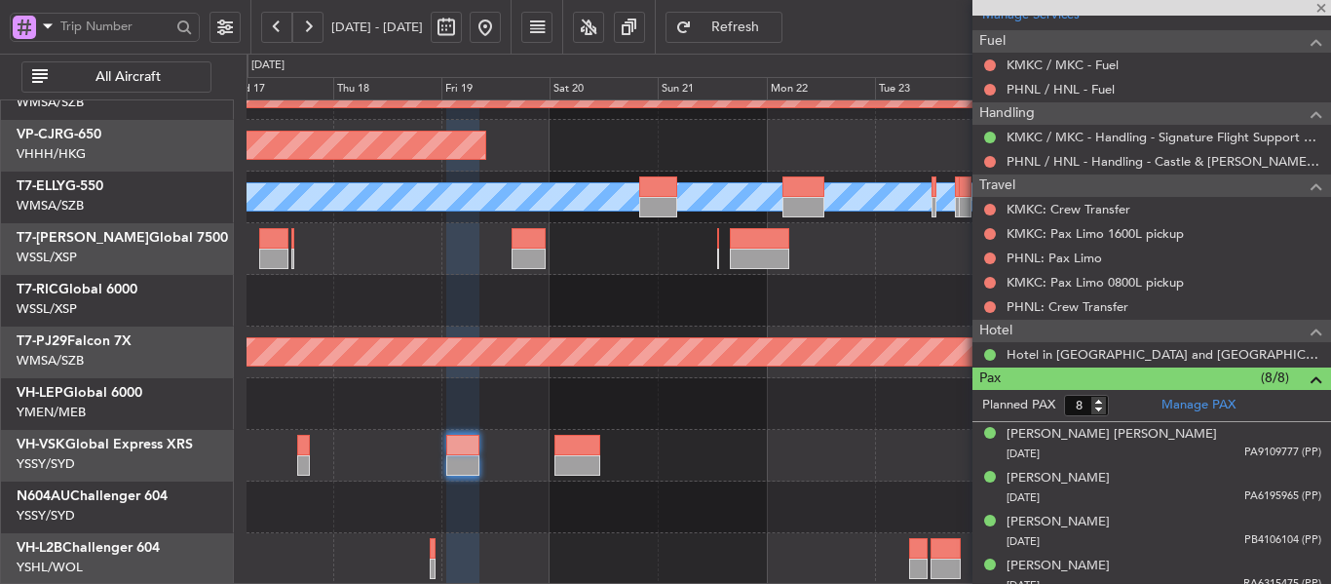
scroll to position [663, 0]
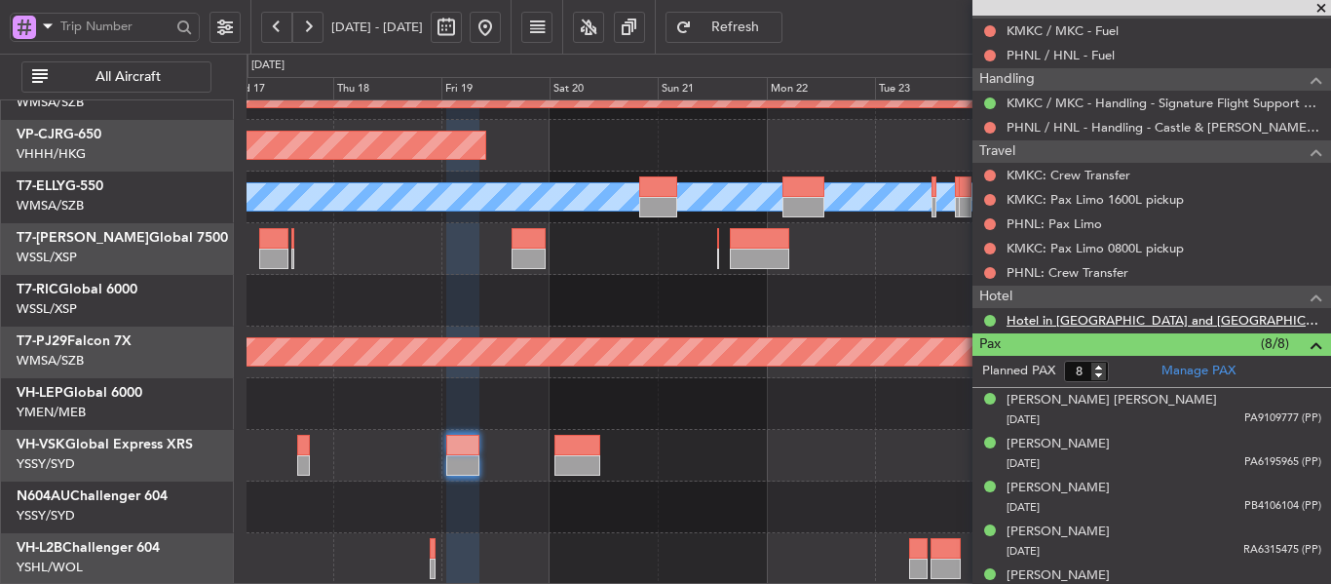
click at [1163, 320] on link "Hotel in Honolulu Marriott resort and Spa Waikiki." at bounding box center [1164, 320] width 315 height 17
click at [690, 326] on div at bounding box center [789, 301] width 1084 height 52
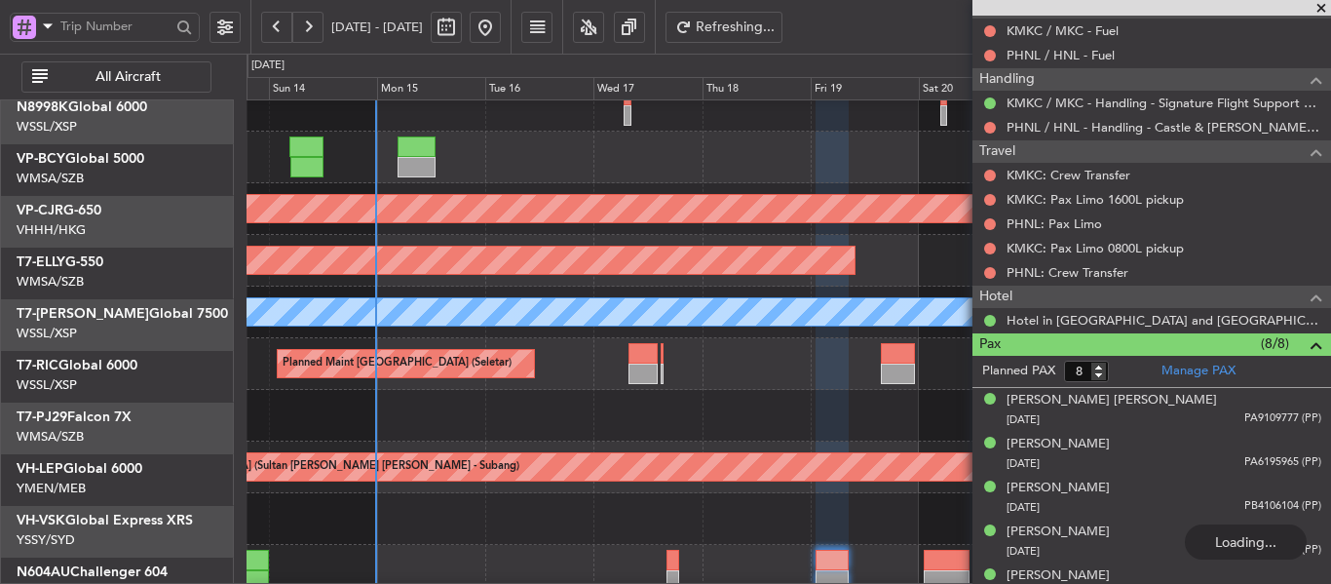
click at [614, 390] on div at bounding box center [789, 416] width 1084 height 52
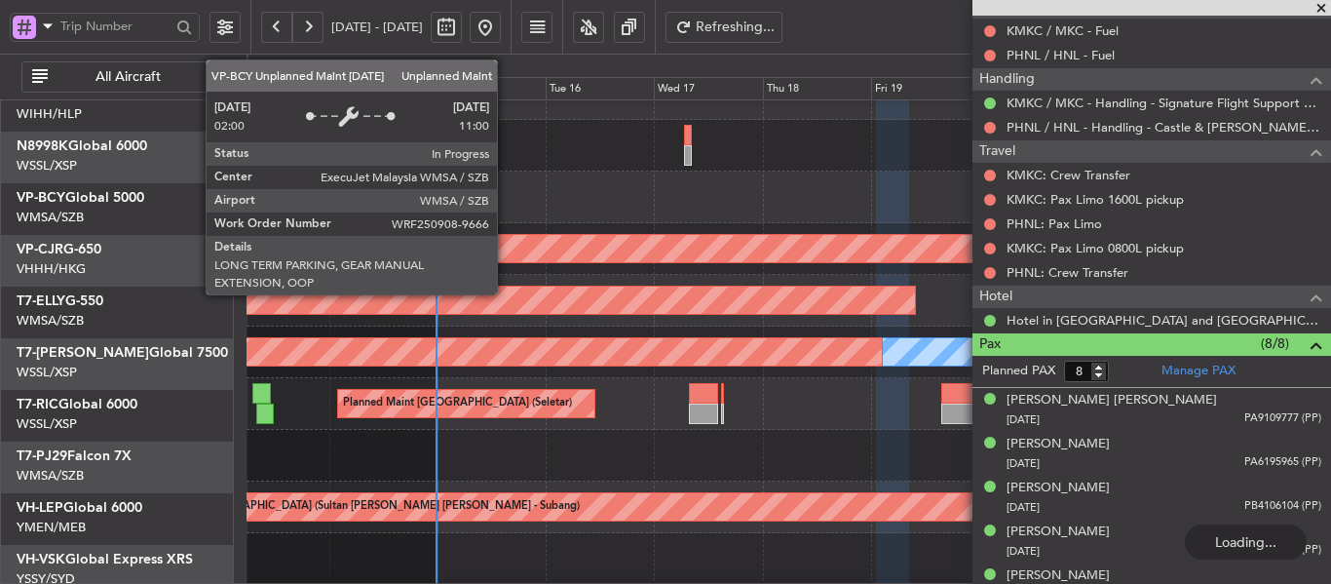
scroll to position [32, 0]
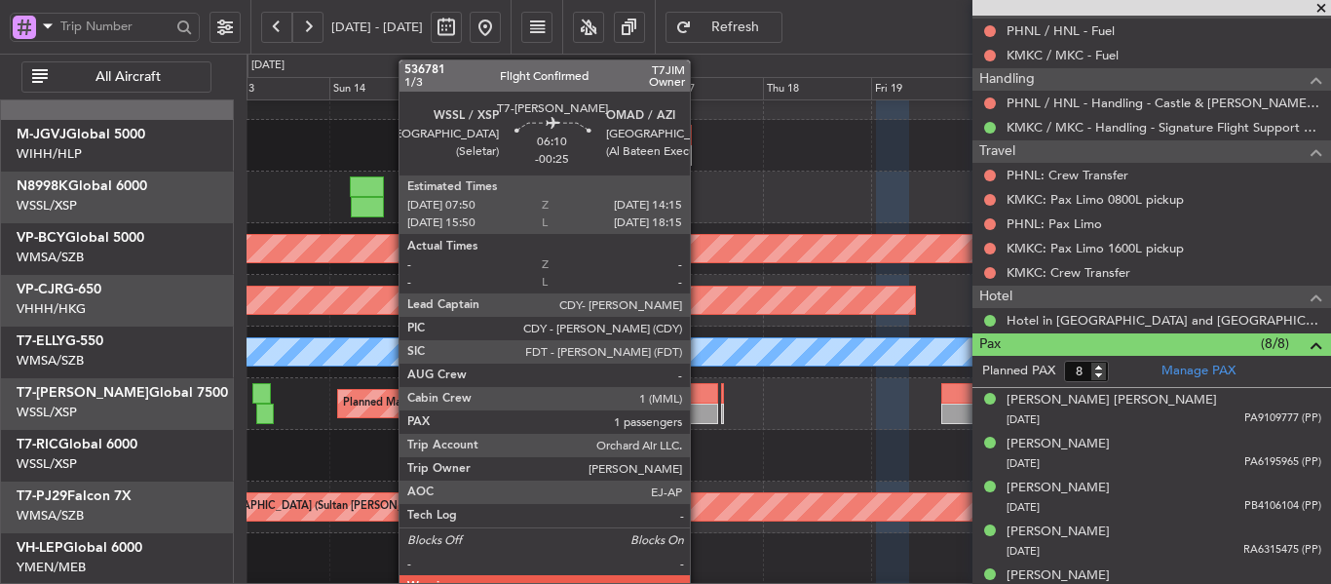
click at [699, 398] on div at bounding box center [703, 393] width 29 height 20
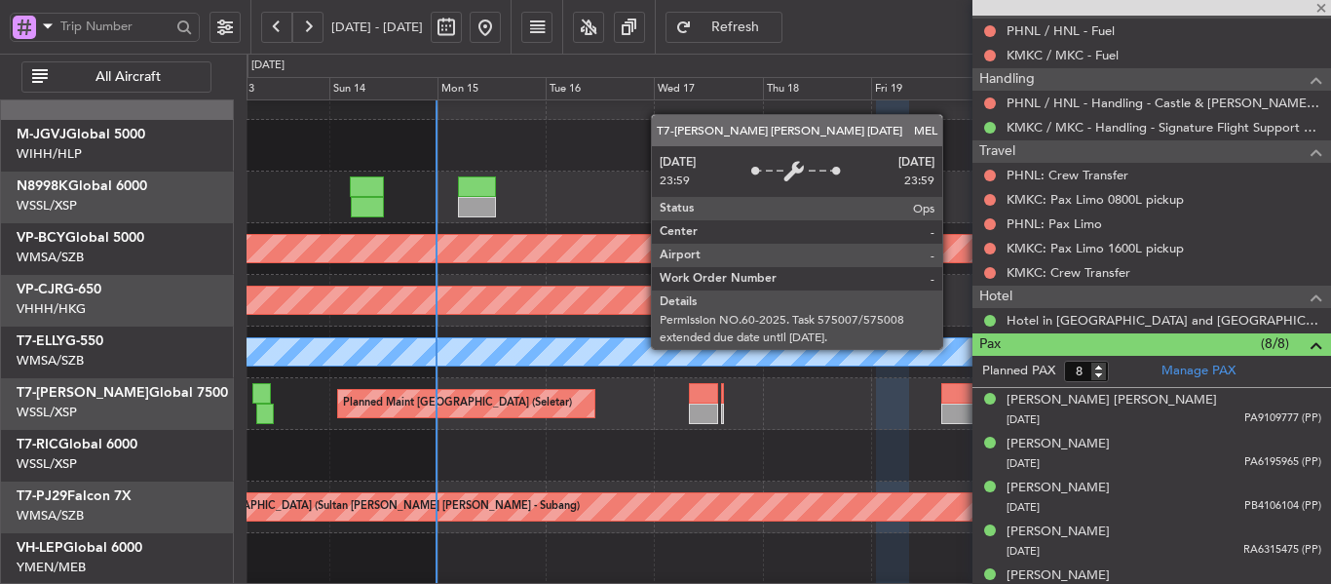
type input "-00:25"
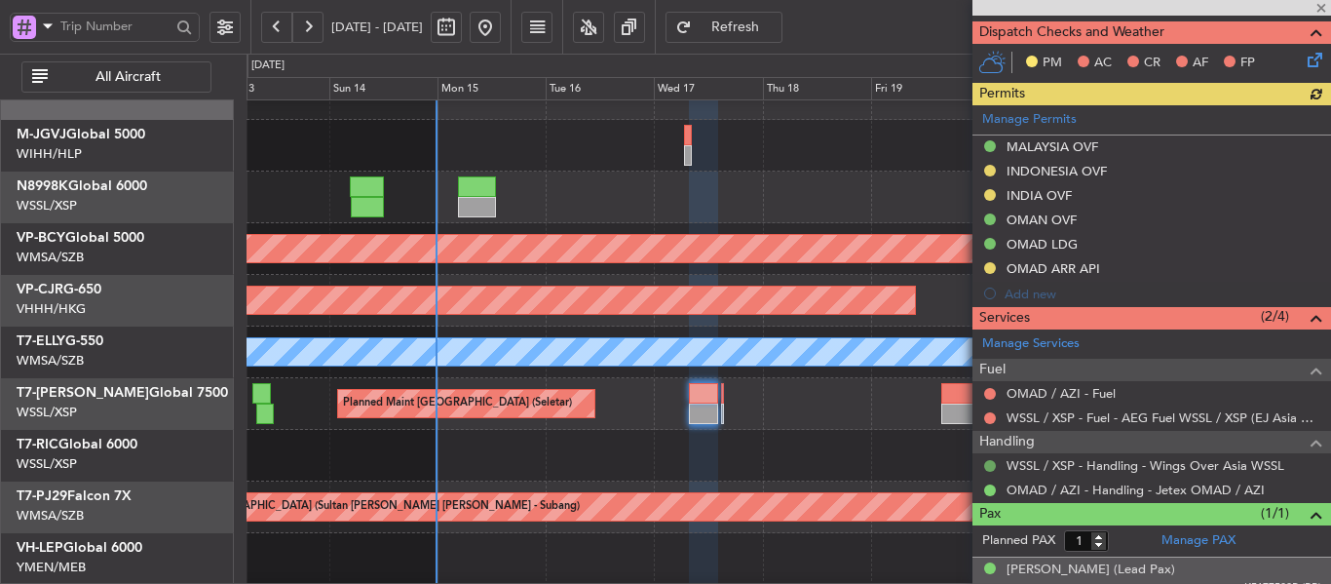
scroll to position [559, 0]
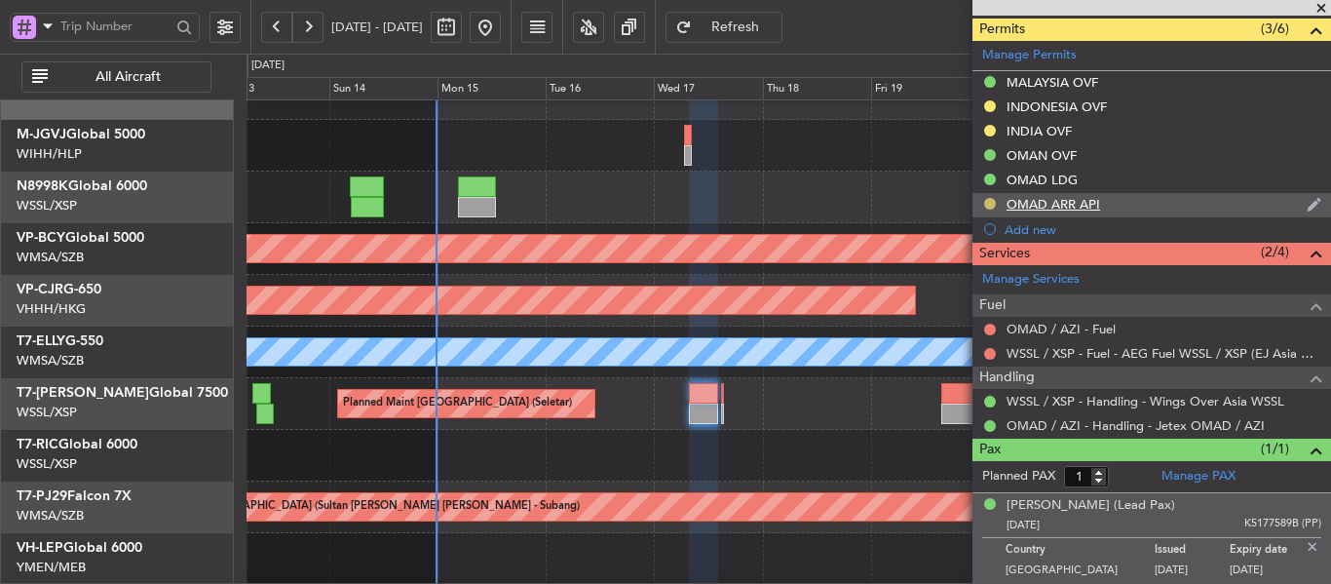
click at [985, 204] on button at bounding box center [990, 204] width 12 height 12
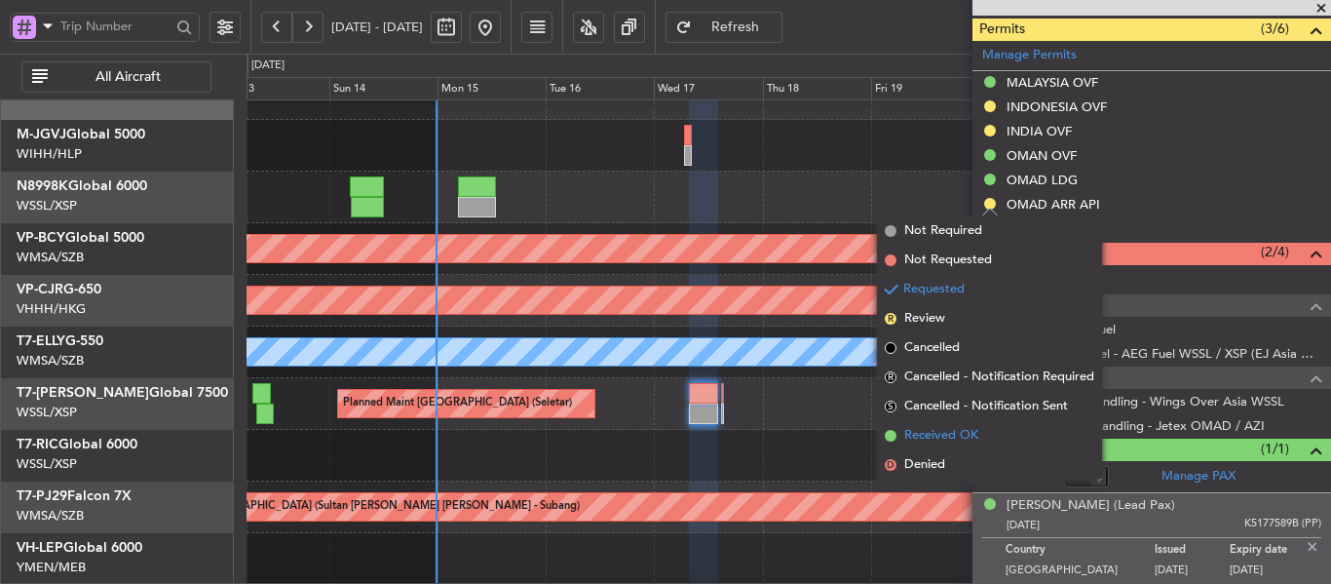
click at [893, 436] on span at bounding box center [891, 436] width 12 height 12
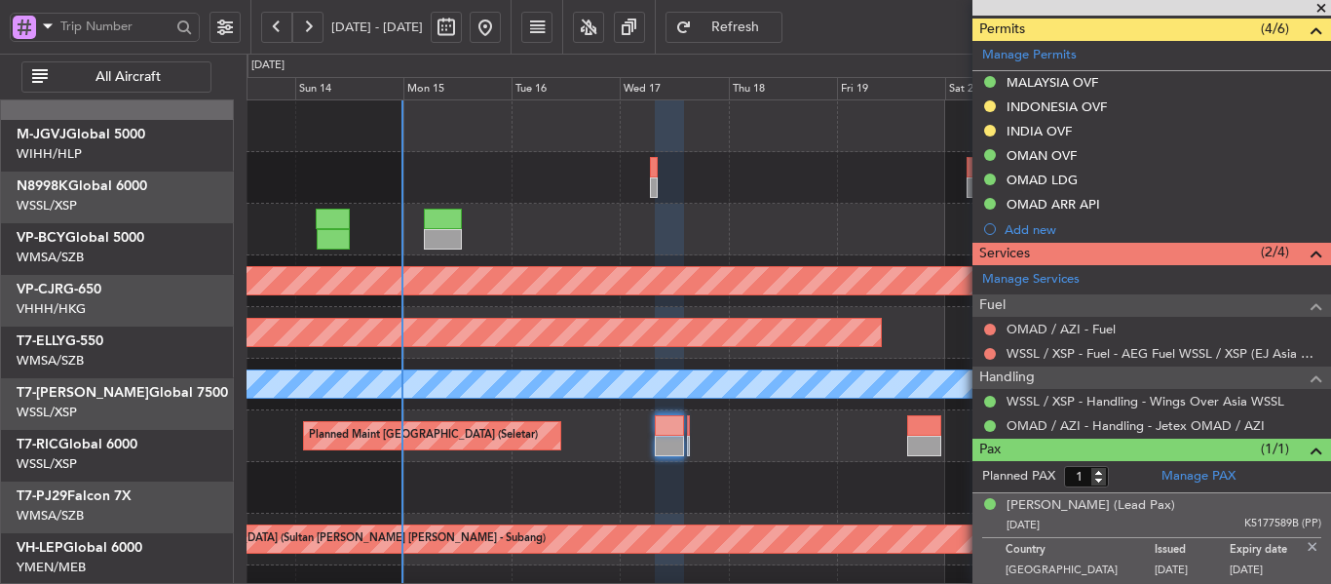
scroll to position [0, 0]
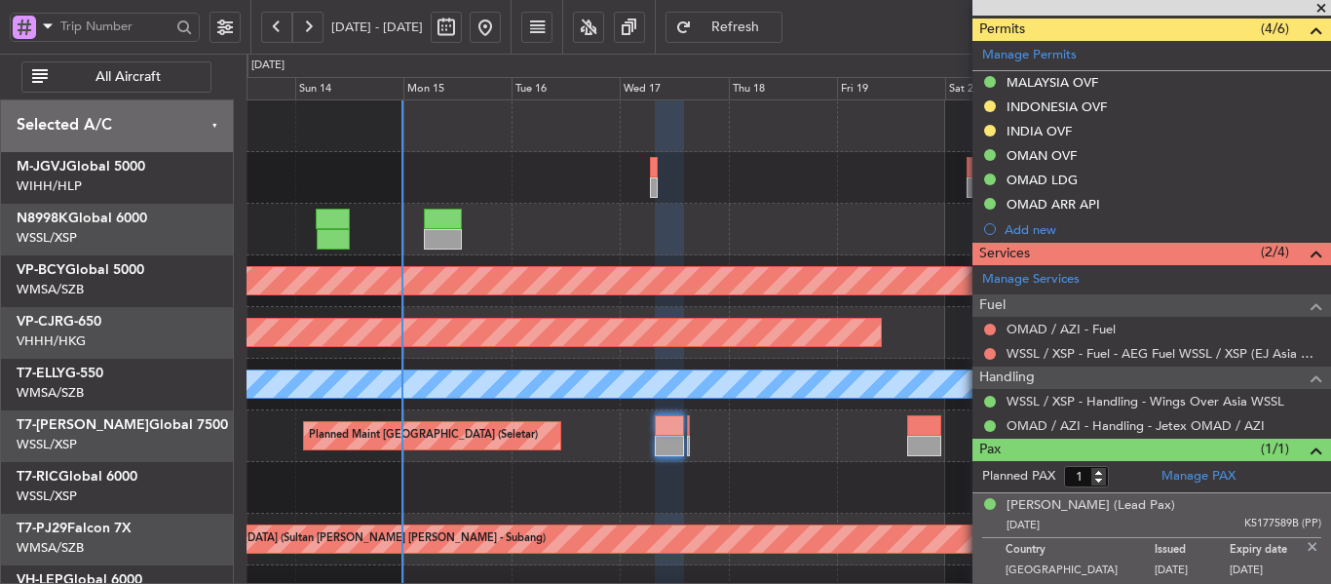
click at [594, 308] on div "Planned Maint Singapore (Seletar) Unplanned Maint Kuala Lumpur (Sultan Abdul Az…" at bounding box center [789, 435] width 1084 height 671
click at [1323, 6] on span at bounding box center [1321, 9] width 19 height 18
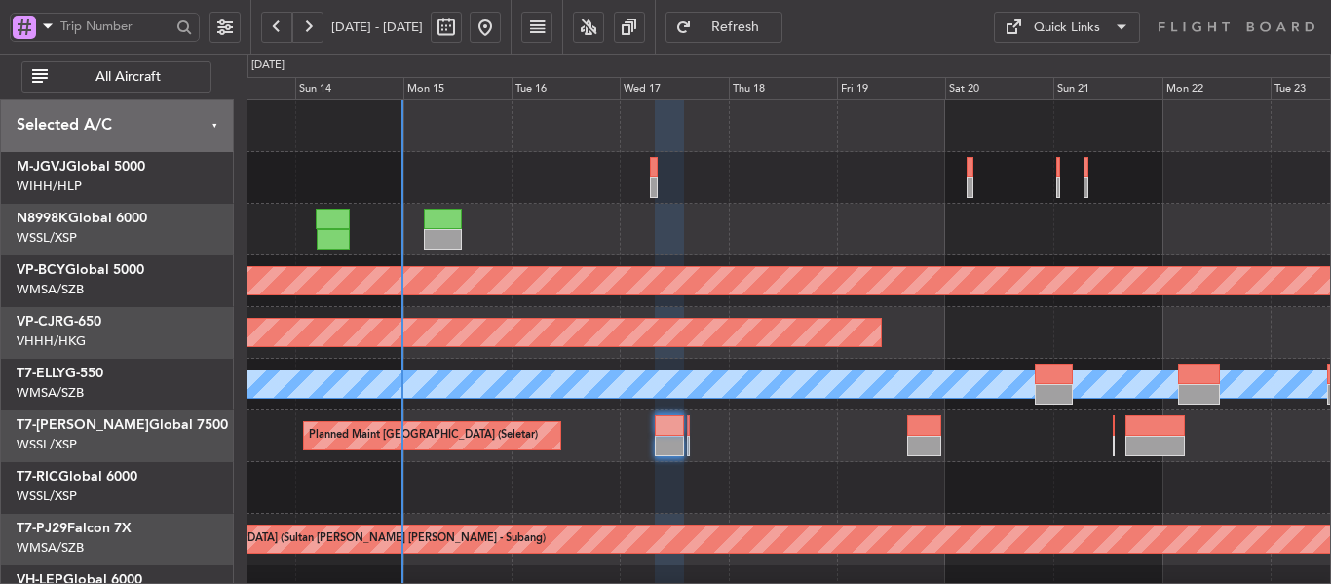
type input "0"
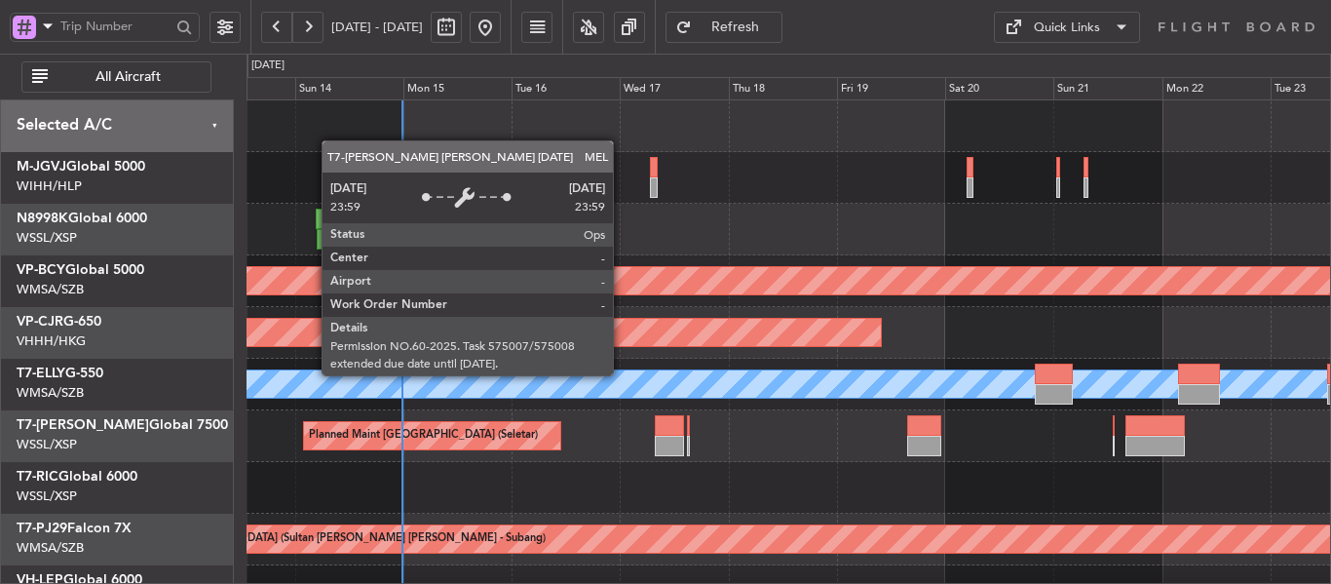
scroll to position [47, 0]
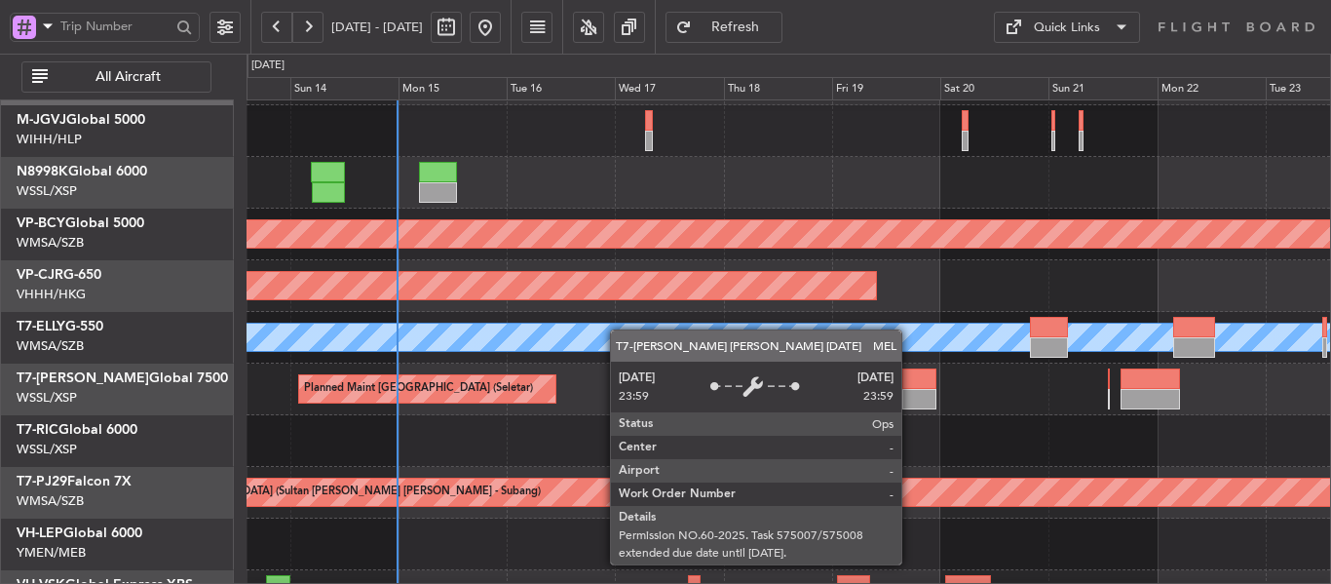
click at [613, 327] on div "MEL" at bounding box center [647, 337] width 2967 height 27
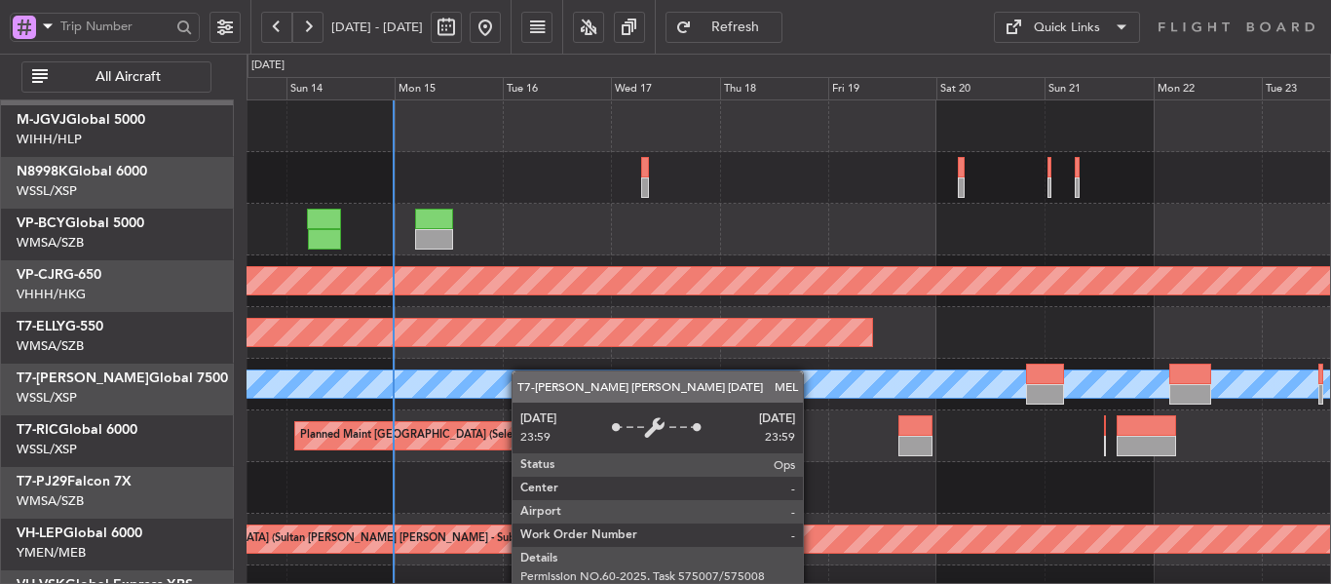
scroll to position [0, 0]
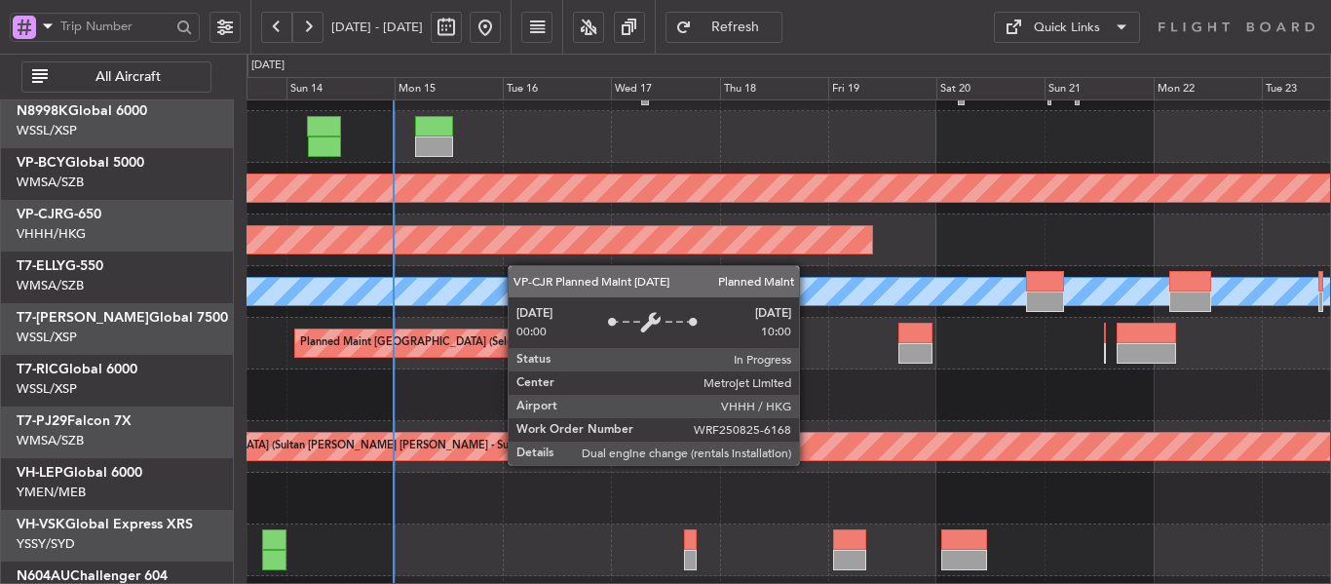
click at [516, 248] on div "Planned Maint [GEOGRAPHIC_DATA] ([GEOGRAPHIC_DATA] Intl)" at bounding box center [789, 240] width 1084 height 52
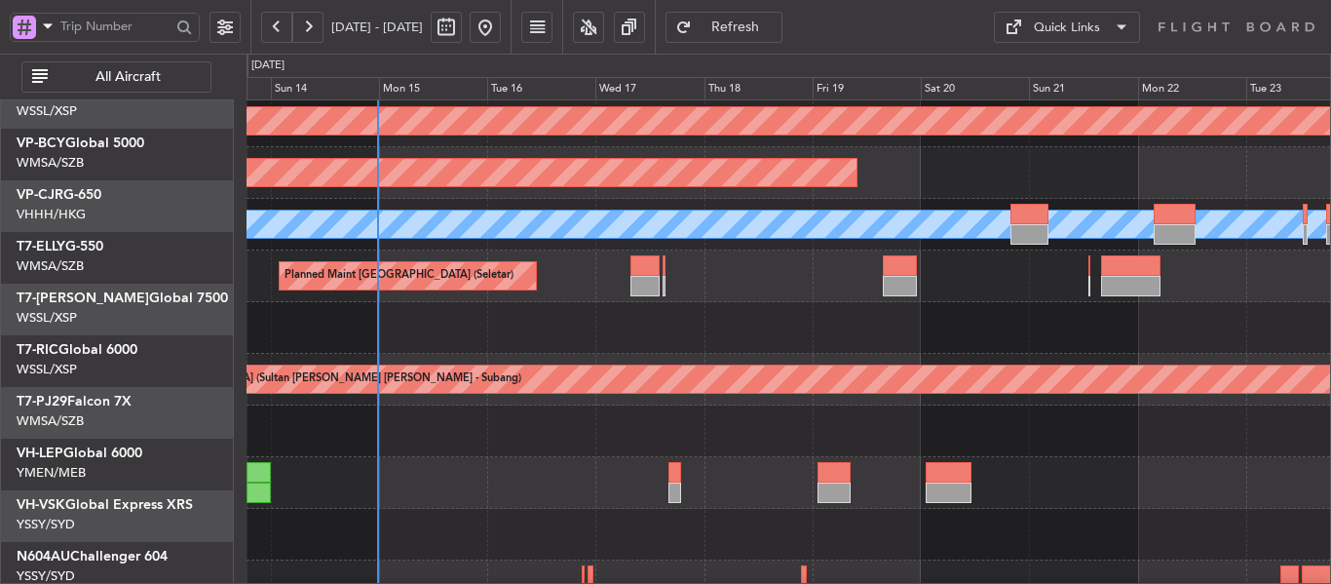
scroll to position [187, 0]
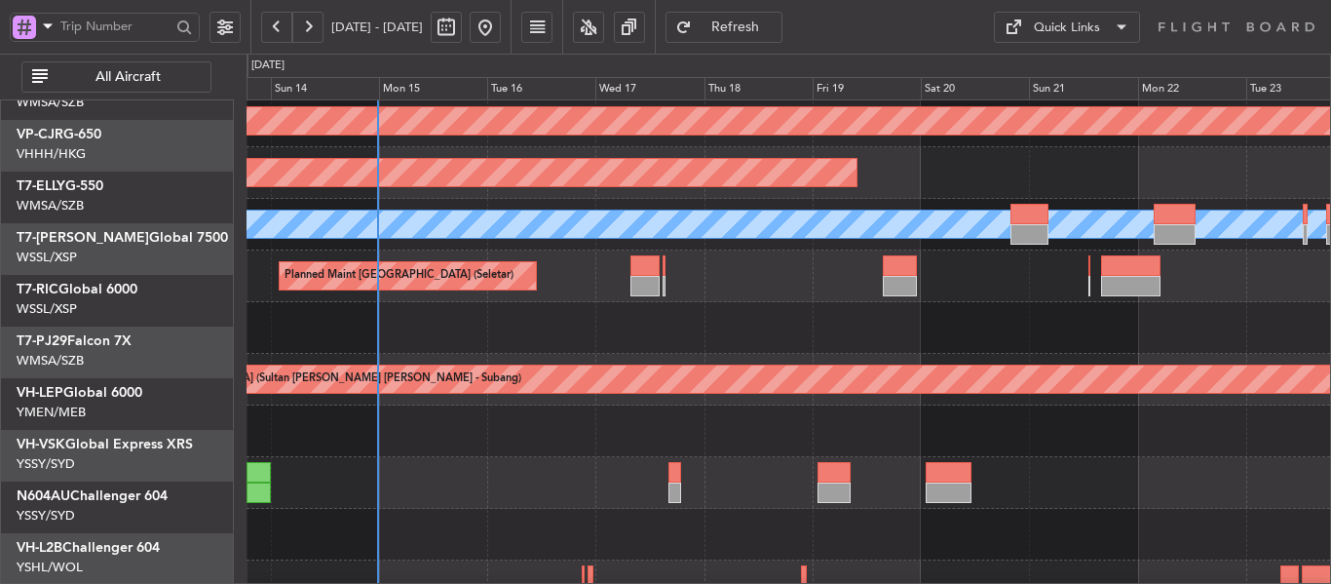
click at [533, 208] on div "Planned Maint Singapore (Seletar) Unplanned Maint Kuala Lumpur (Sultan Abdul Az…" at bounding box center [789, 276] width 1084 height 671
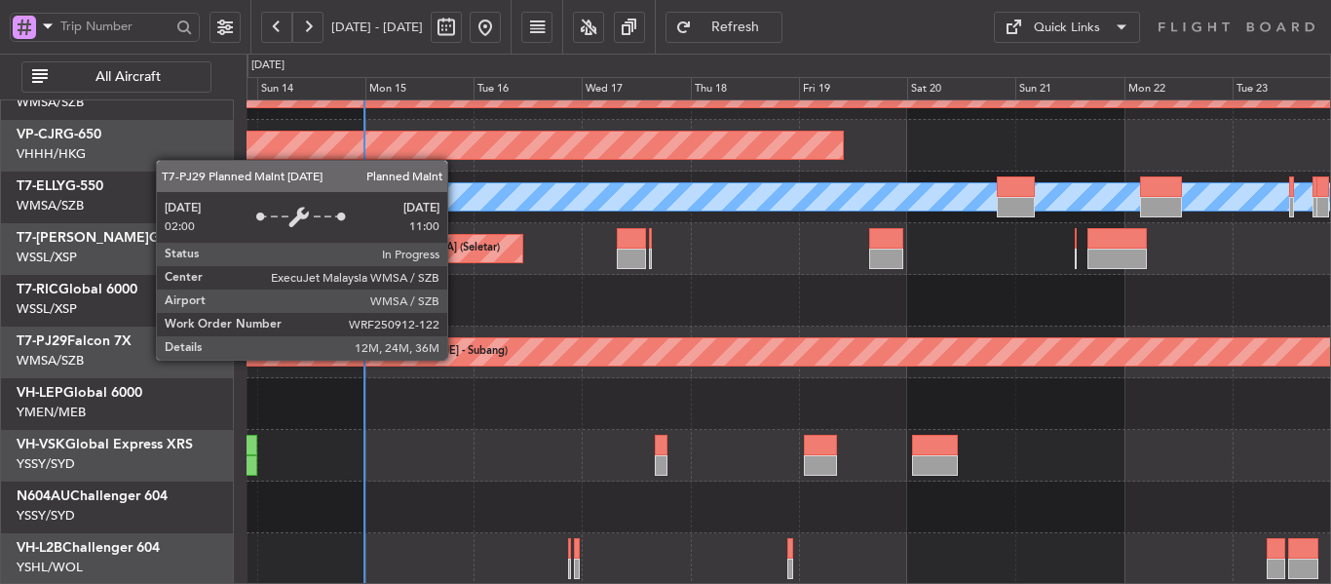
click at [427, 355] on div "Planned Maint [GEOGRAPHIC_DATA] (Sultan [PERSON_NAME] [PERSON_NAME] - Subang)" at bounding box center [1231, 351] width 2364 height 27
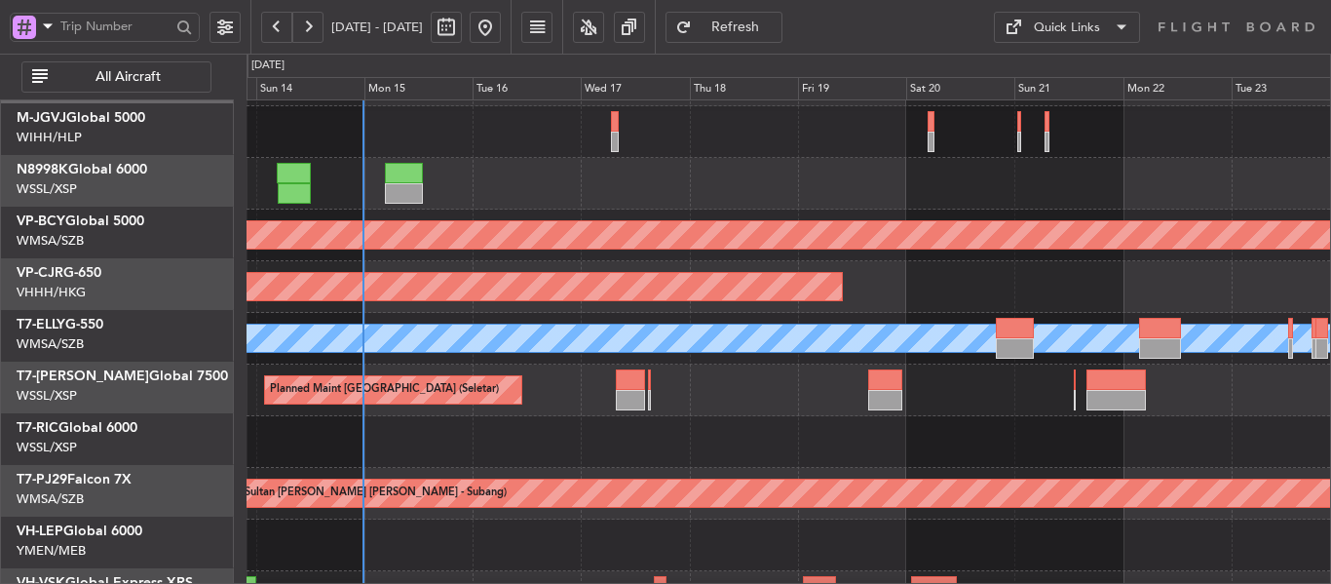
scroll to position [46, 0]
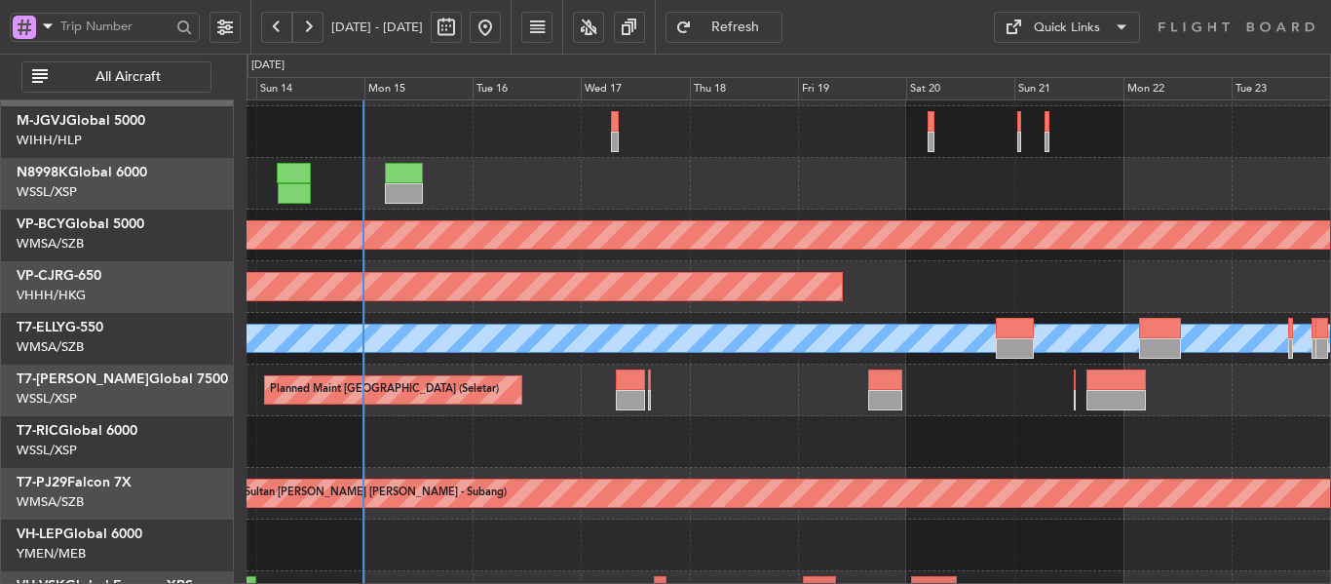
click at [577, 307] on div "Planned Maint [GEOGRAPHIC_DATA] ([GEOGRAPHIC_DATA] Intl)" at bounding box center [789, 287] width 1084 height 52
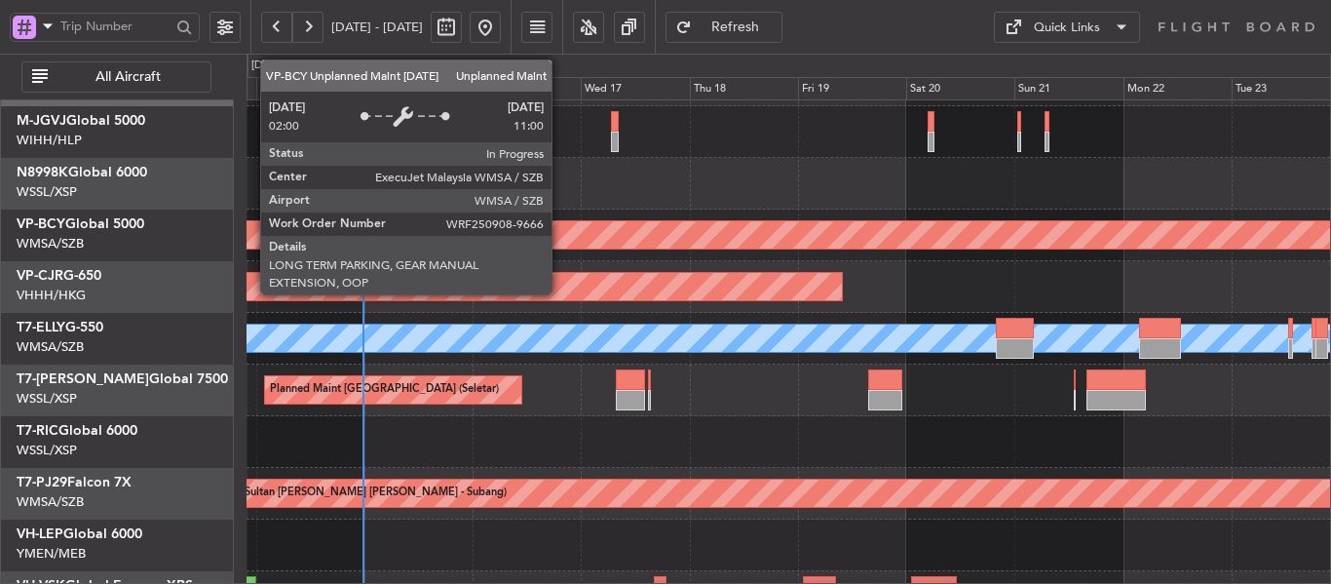
scroll to position [0, 0]
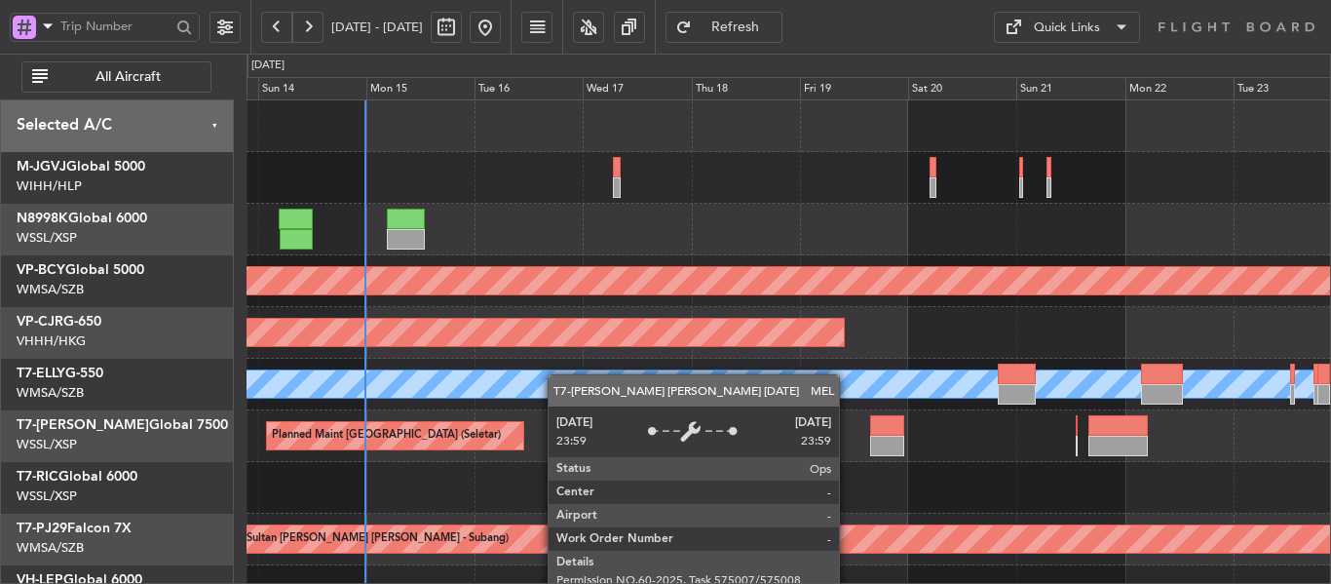
click at [554, 396] on div "Unplanned Maint Kuala Lumpur (Sultan Abdul Aziz Shah - Subang) Planned Maint Ho…" at bounding box center [789, 435] width 1084 height 671
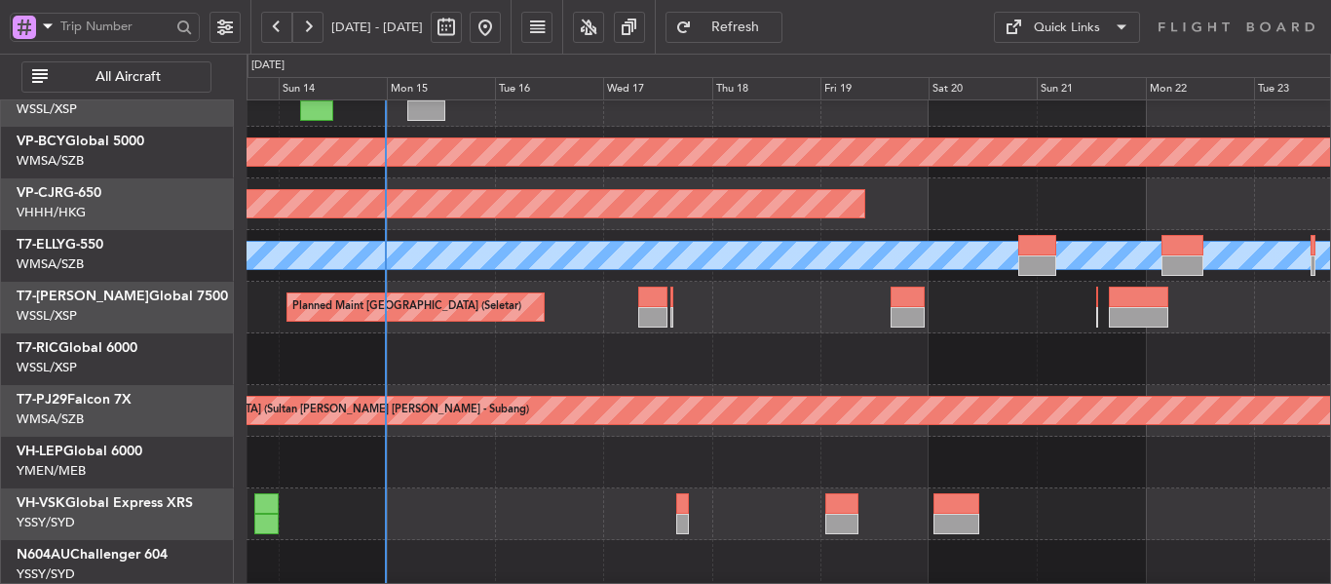
scroll to position [131, 0]
